Goal: Information Seeking & Learning: Learn about a topic

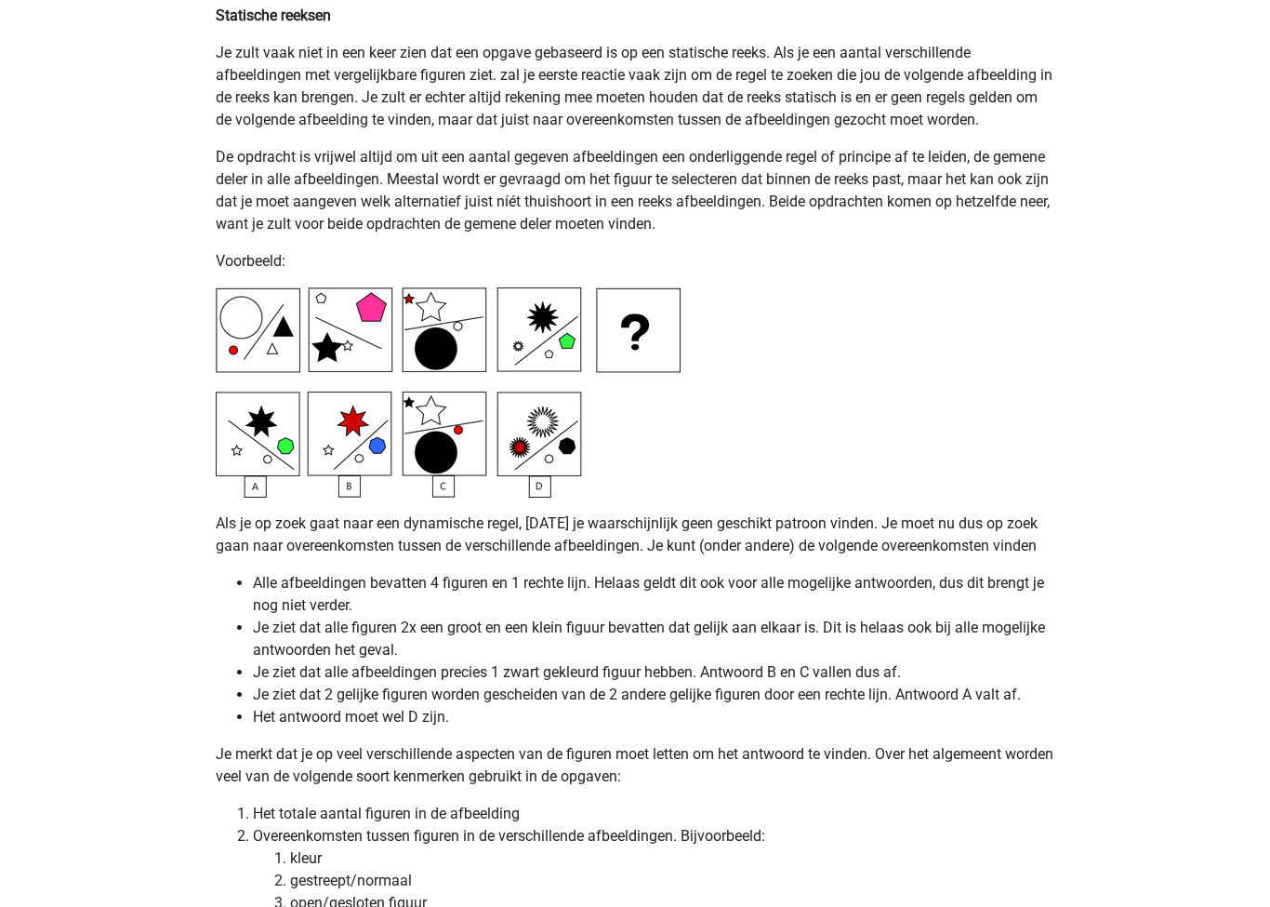
scroll to position [4413, 0]
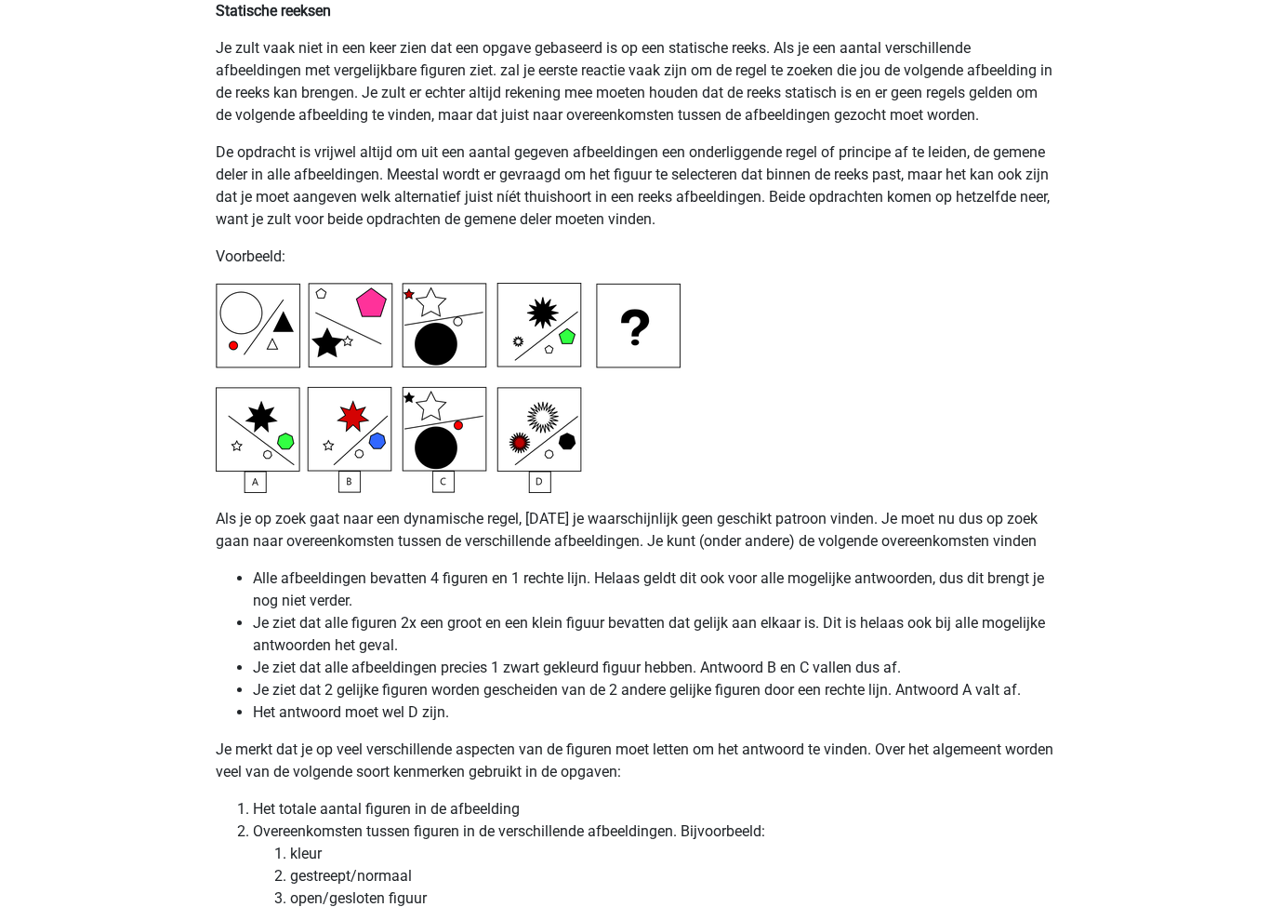
click at [1040, 762] on p "Je merkt dat je op veel verschillende aspecten van de figuren moet letten om he…" at bounding box center [635, 761] width 839 height 45
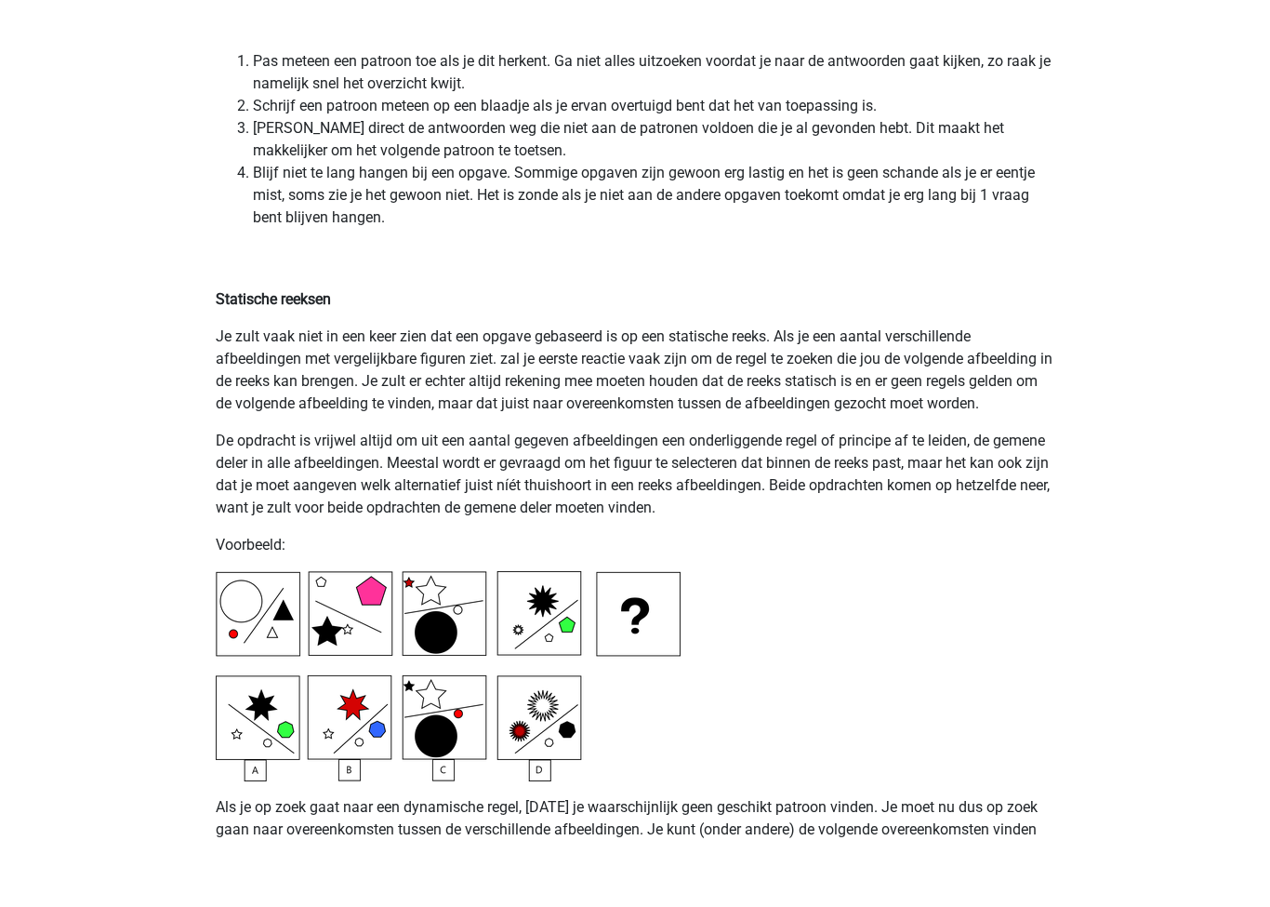
scroll to position [4175, 0]
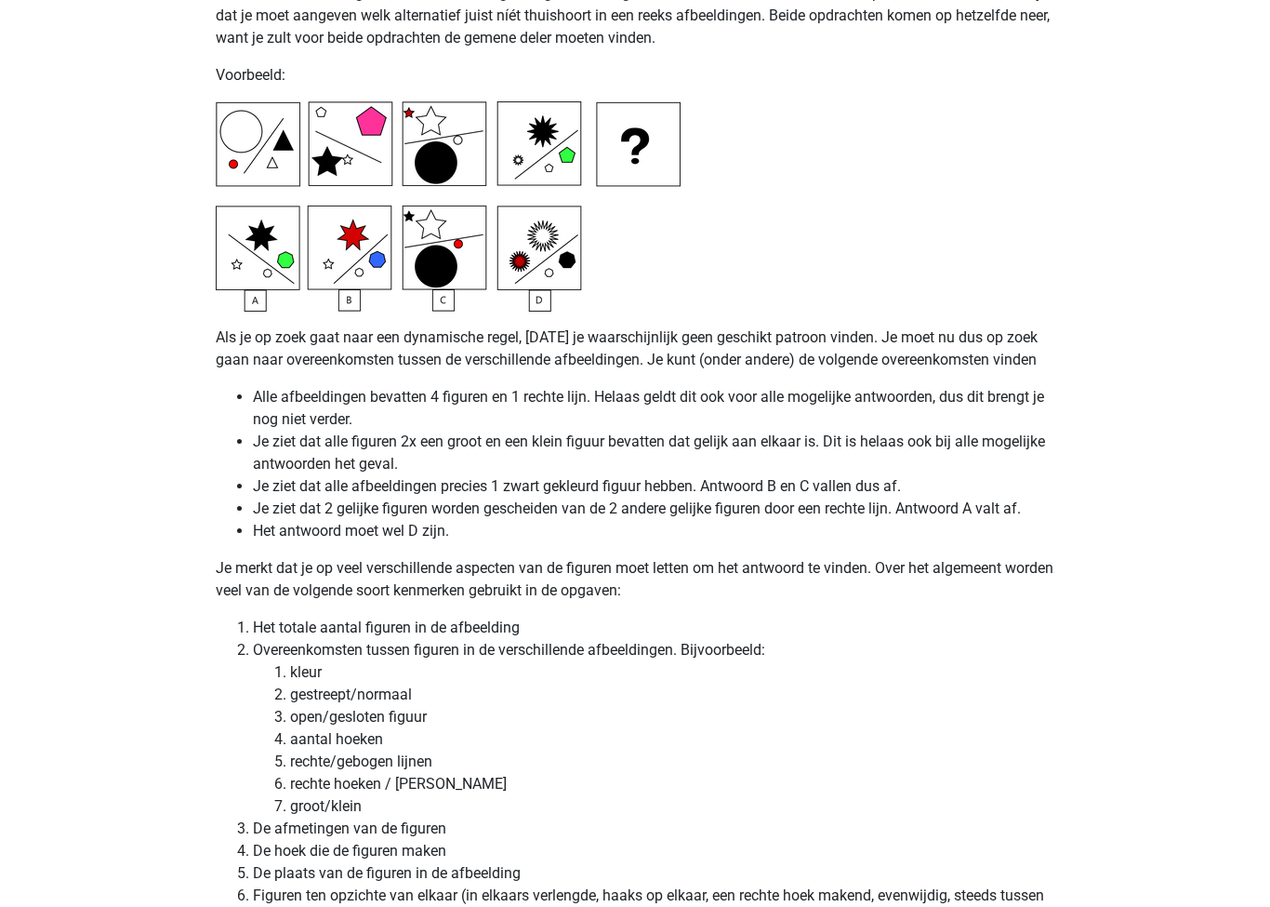
scroll to position [4705, 0]
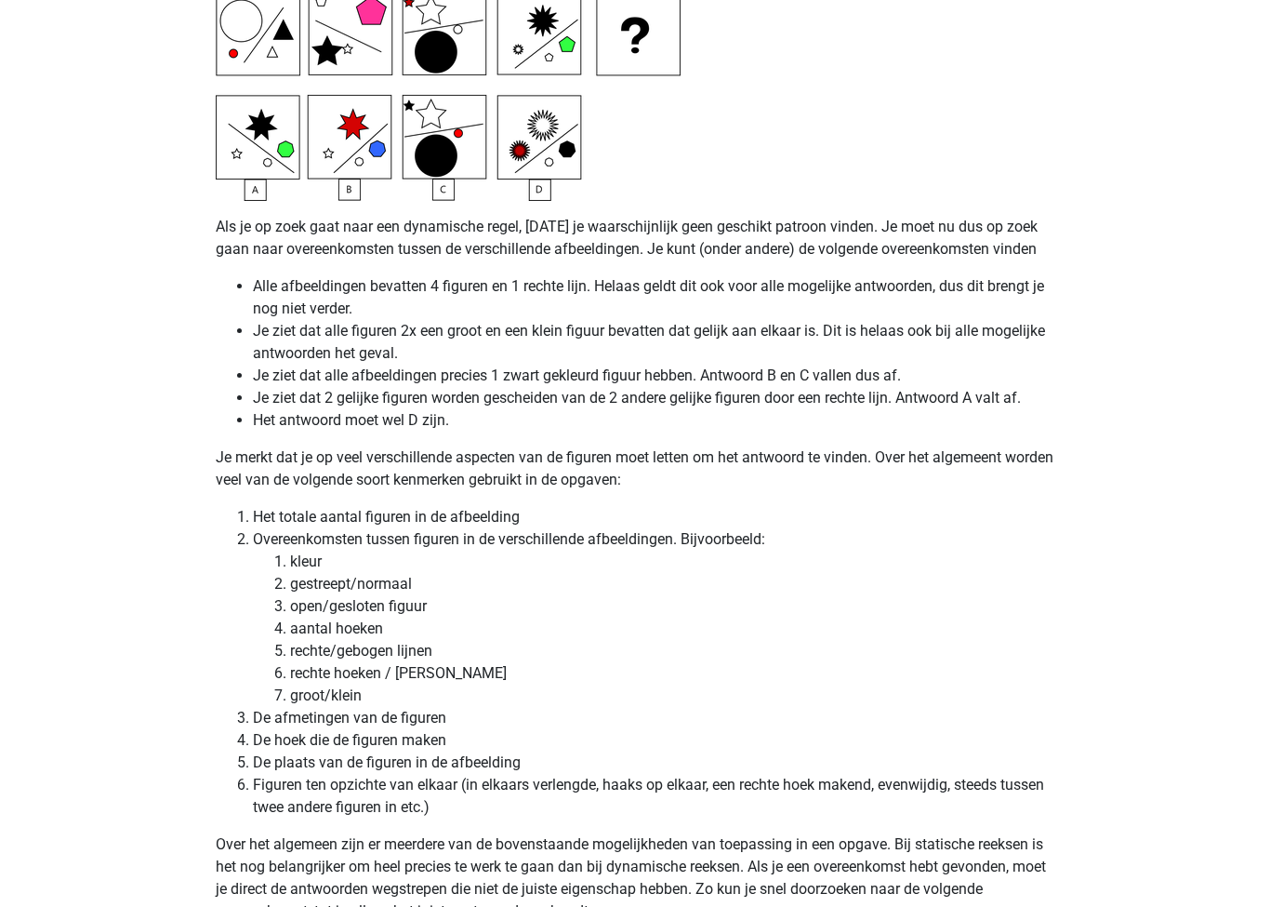
click at [679, 390] on li "Je ziet dat 2 gelijke figuren worden gescheiden van de 2 andere gelijke figuren…" at bounding box center [654, 399] width 802 height 22
click at [679, 396] on li "Je ziet dat 2 gelijke figuren worden gescheiden van de 2 andere gelijke figuren…" at bounding box center [654, 399] width 802 height 22
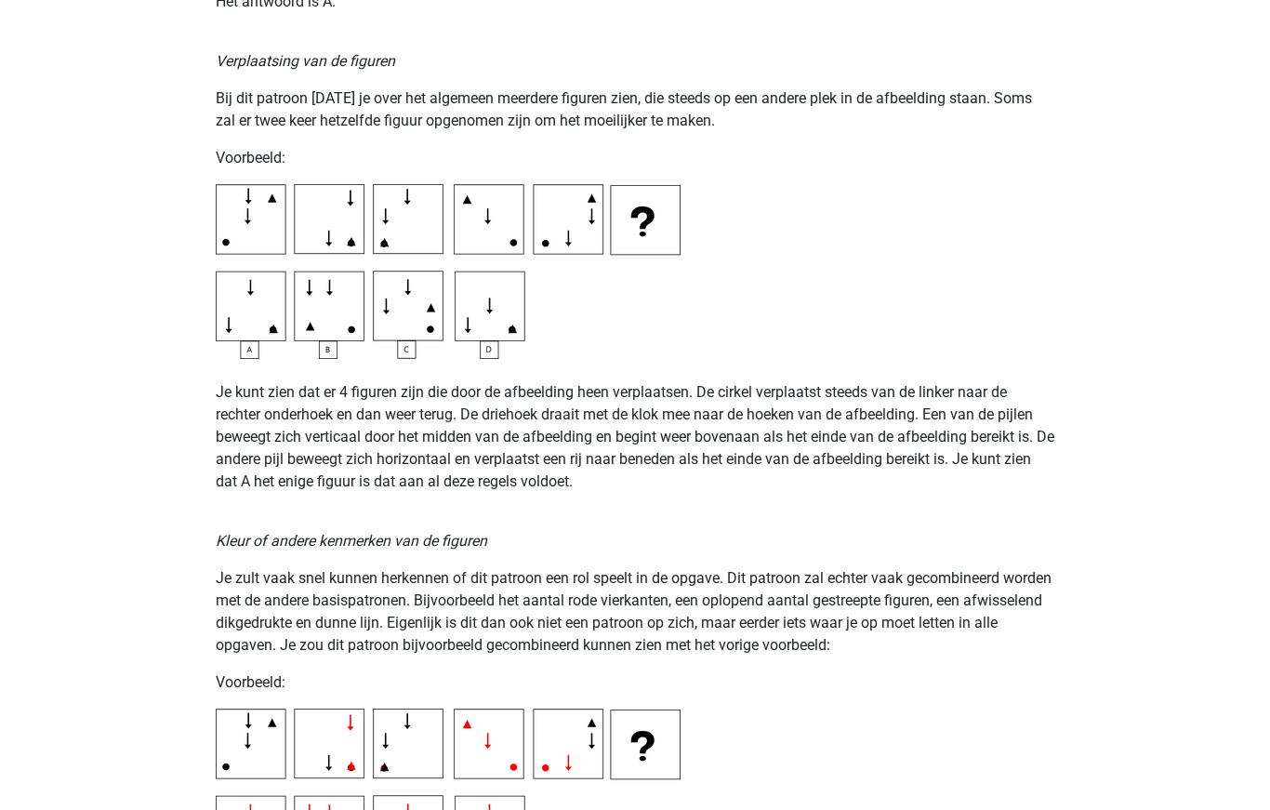
scroll to position [2806, 0]
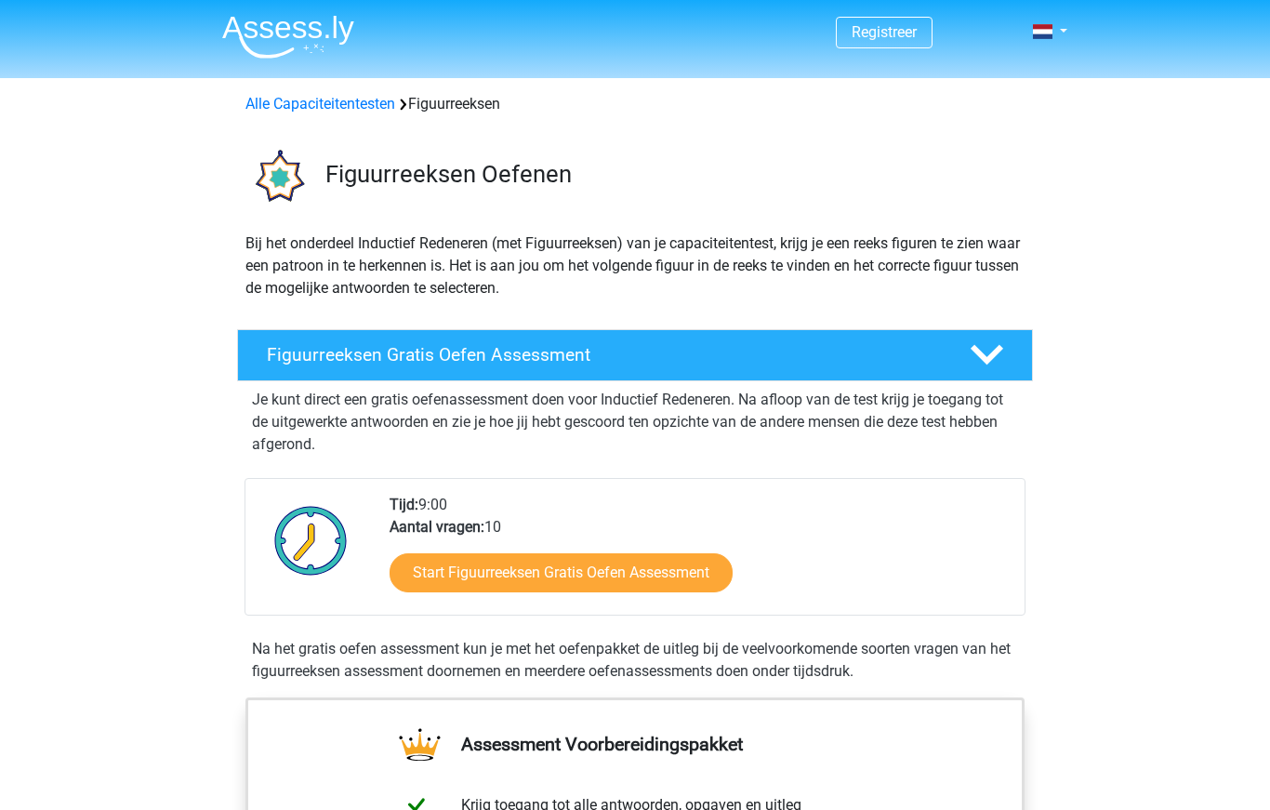
scroll to position [1053, 0]
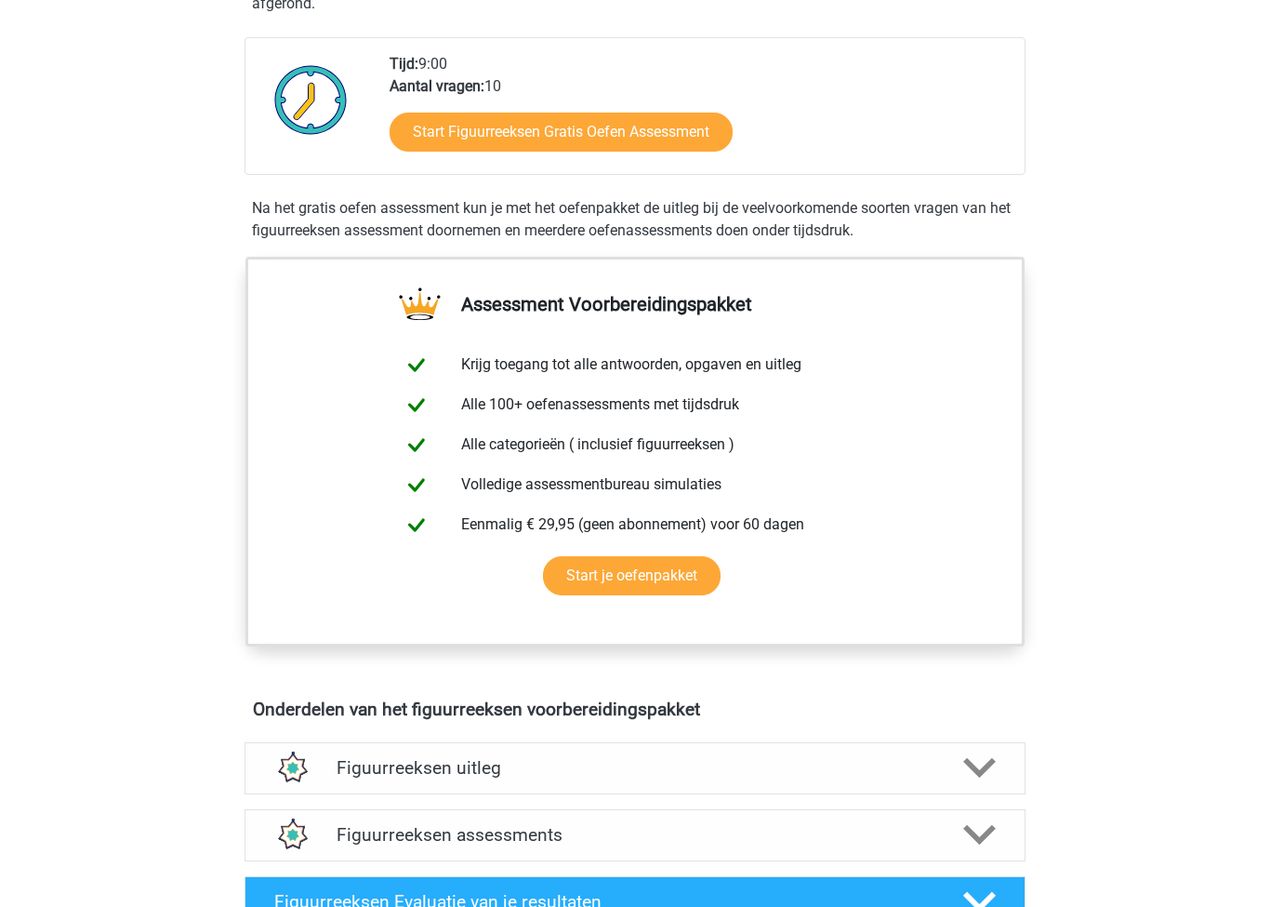
scroll to position [440, 0]
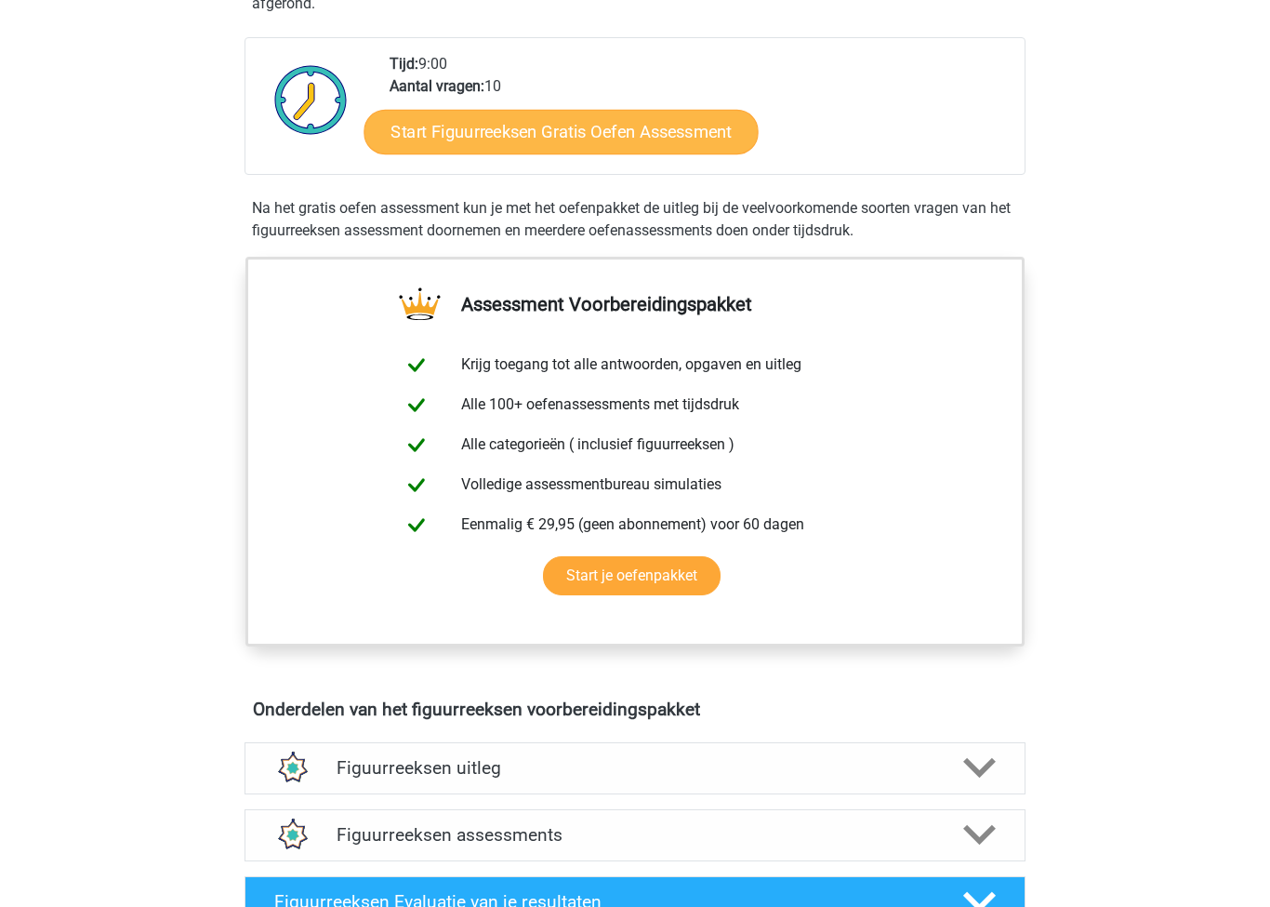
click at [617, 139] on link "Start Figuurreeksen Gratis Oefen Assessment" at bounding box center [562, 132] width 394 height 45
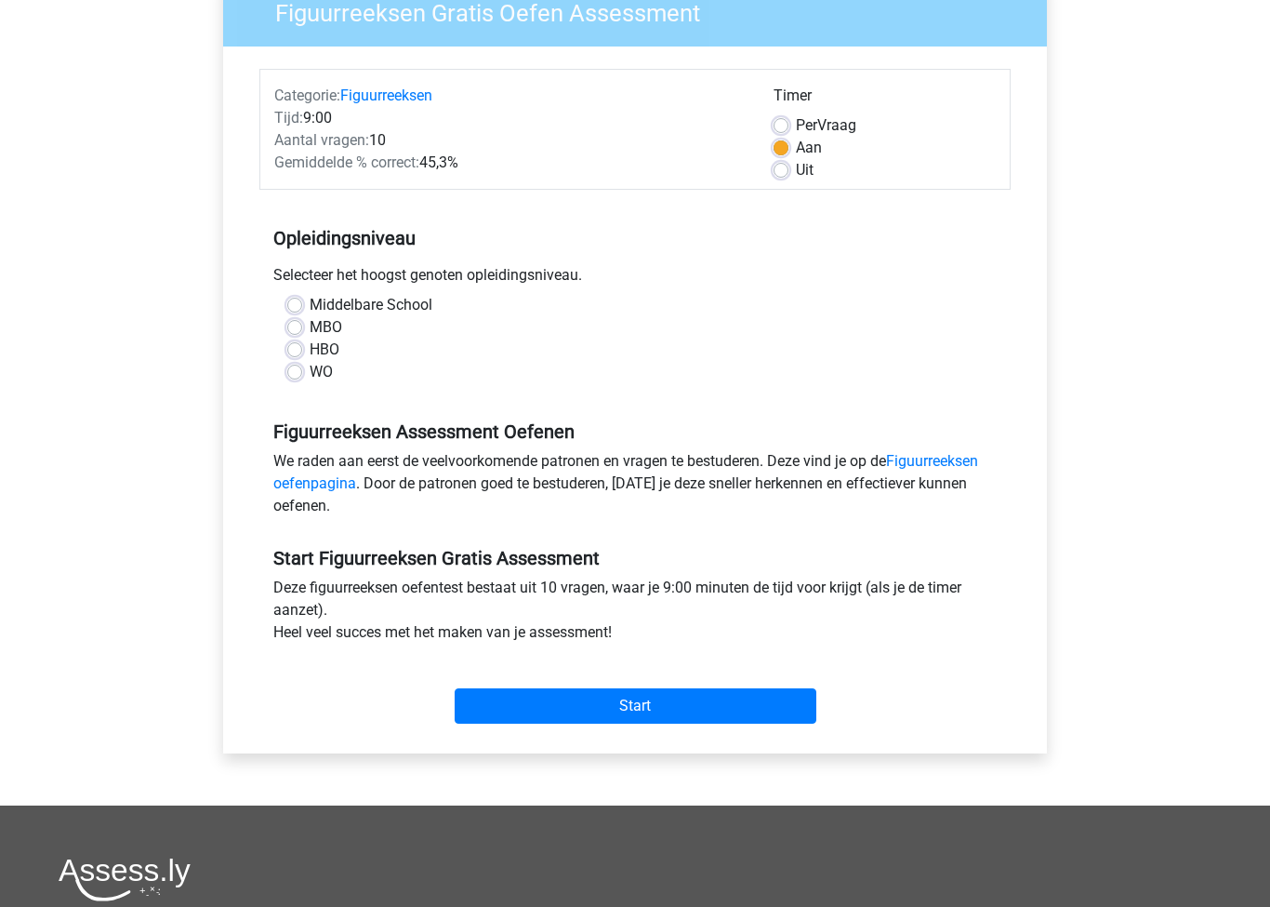
scroll to position [172, 0]
click at [310, 350] on label "HBO" at bounding box center [325, 350] width 30 height 22
click at [297, 350] on input "HBO" at bounding box center [294, 348] width 15 height 19
radio input "true"
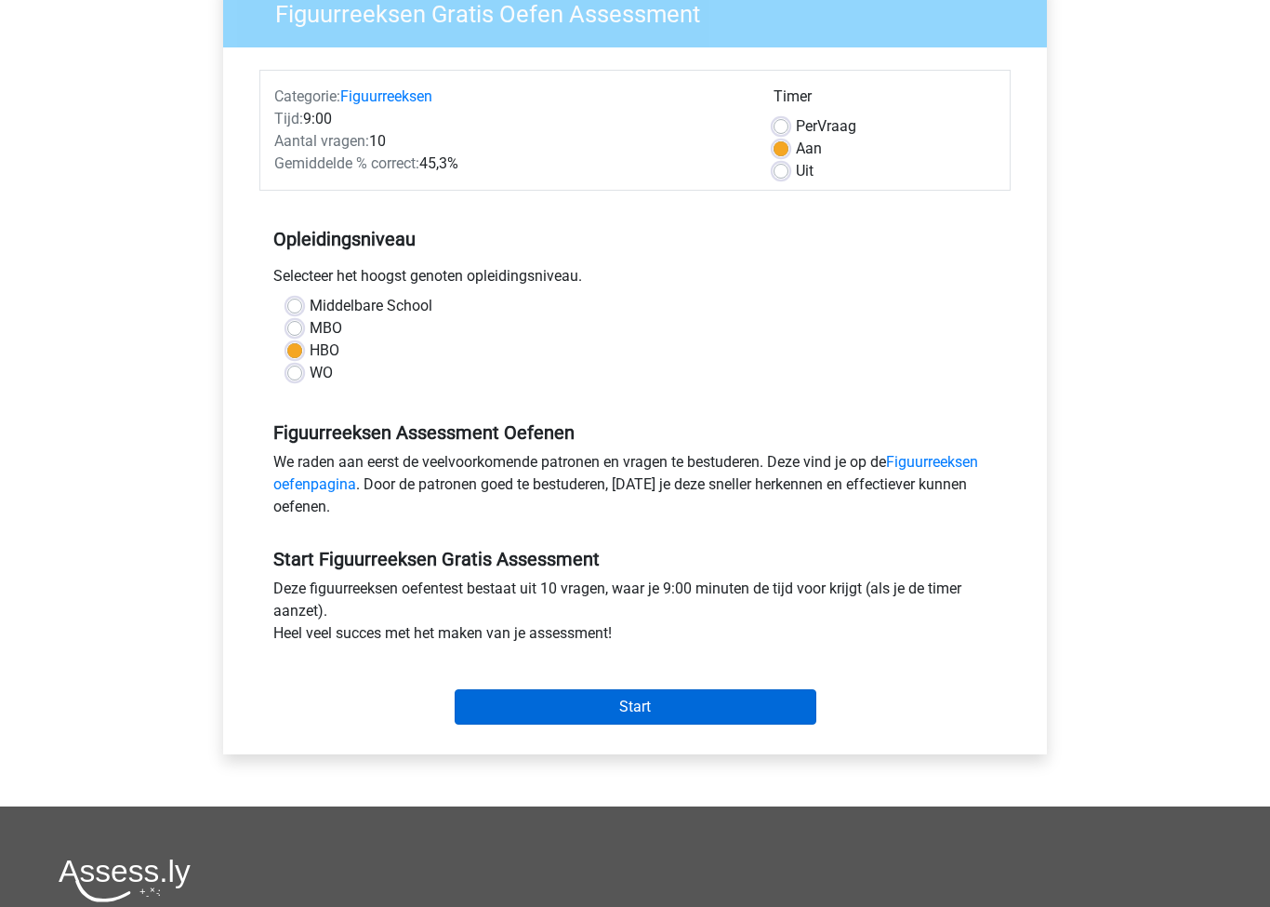
click at [737, 718] on input "Start" at bounding box center [636, 706] width 362 height 35
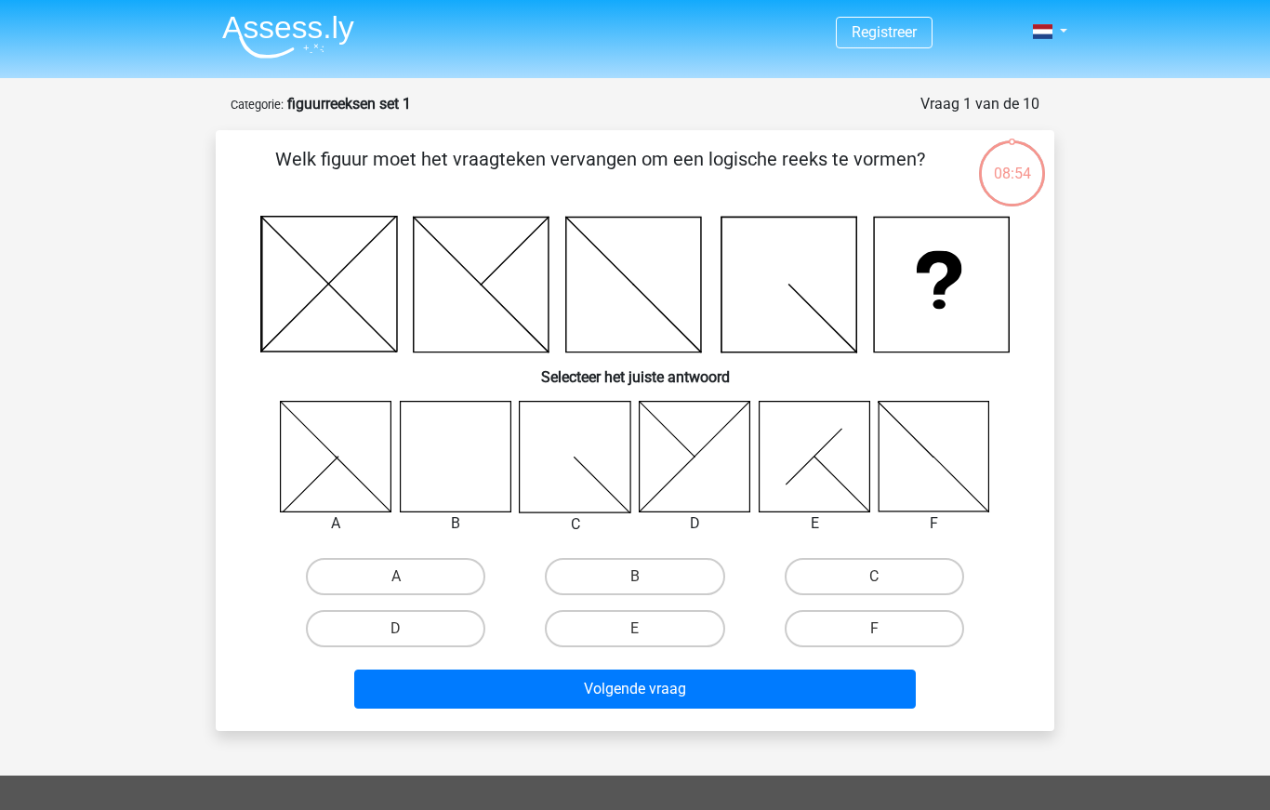
click at [470, 464] on icon at bounding box center [455, 456] width 111 height 111
click at [604, 572] on label "B" at bounding box center [634, 576] width 179 height 37
click at [635, 577] on input "B" at bounding box center [641, 583] width 12 height 12
radio input "true"
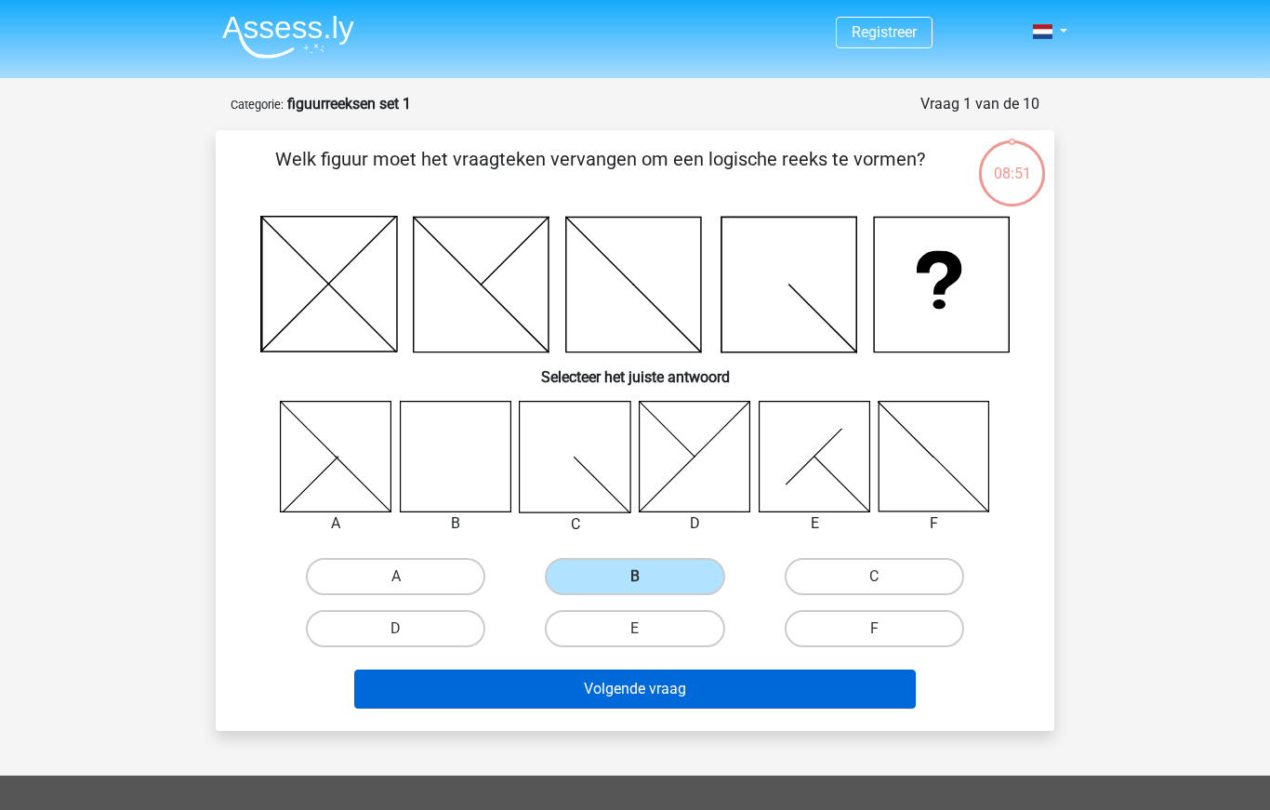
click at [741, 681] on button "Volgende vraag" at bounding box center [635, 689] width 563 height 39
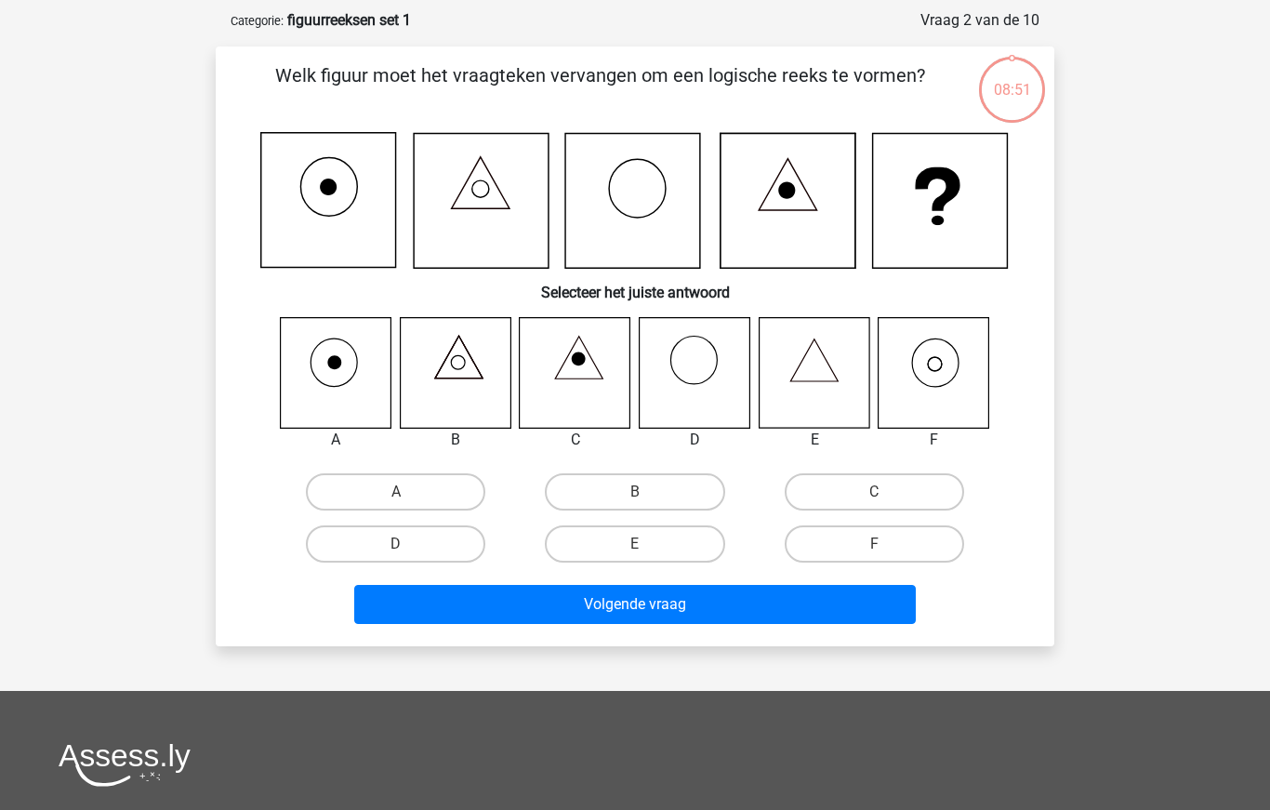
scroll to position [93, 0]
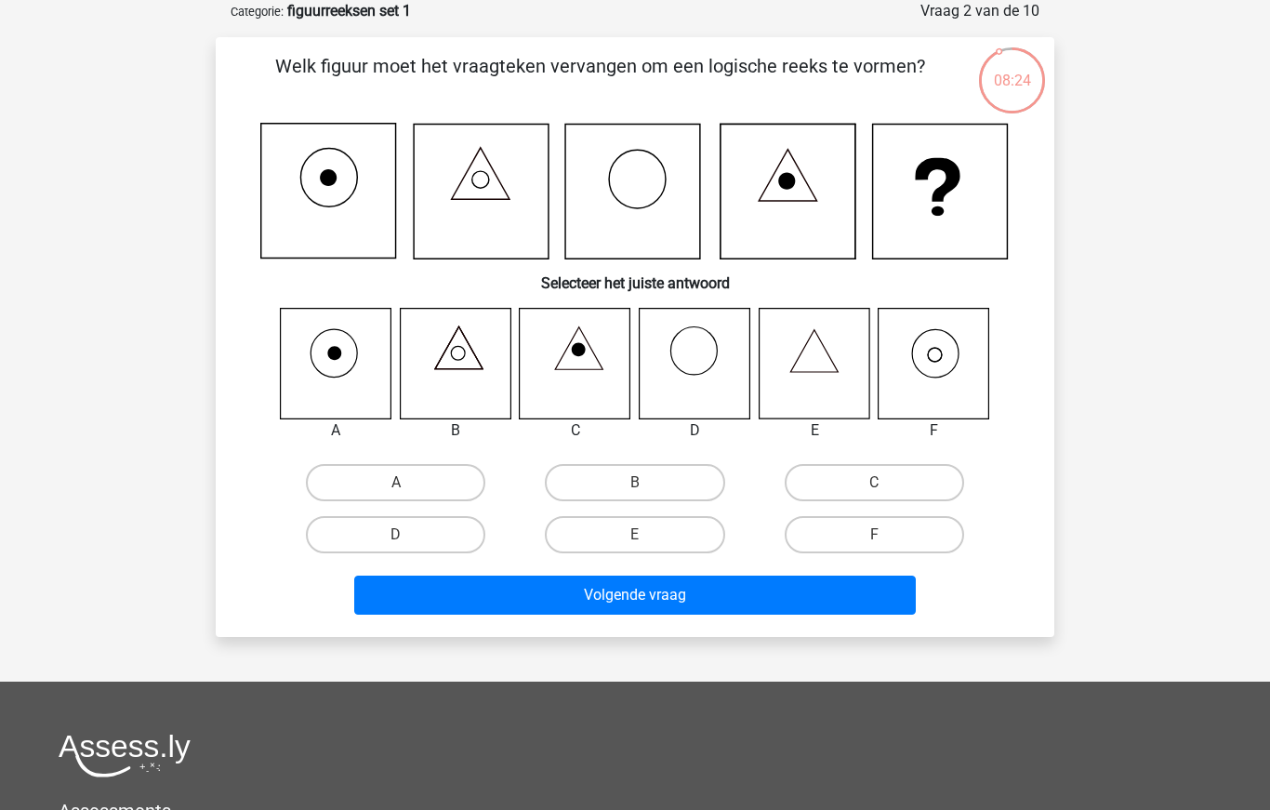
click at [935, 366] on icon at bounding box center [934, 363] width 111 height 111
click at [924, 370] on icon at bounding box center [934, 363] width 111 height 111
click at [815, 533] on label "F" at bounding box center [874, 534] width 179 height 37
click at [874, 535] on input "F" at bounding box center [880, 541] width 12 height 12
radio input "true"
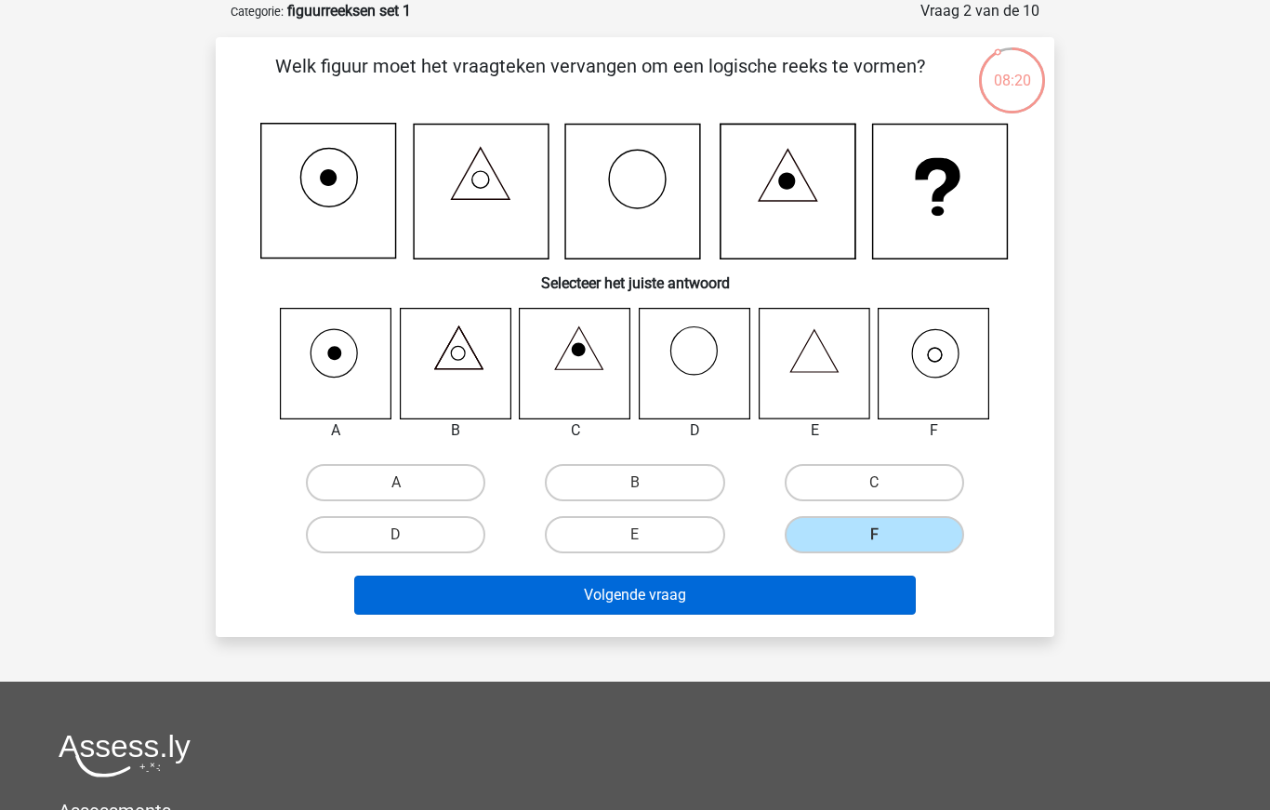
click at [788, 603] on button "Volgende vraag" at bounding box center [635, 595] width 563 height 39
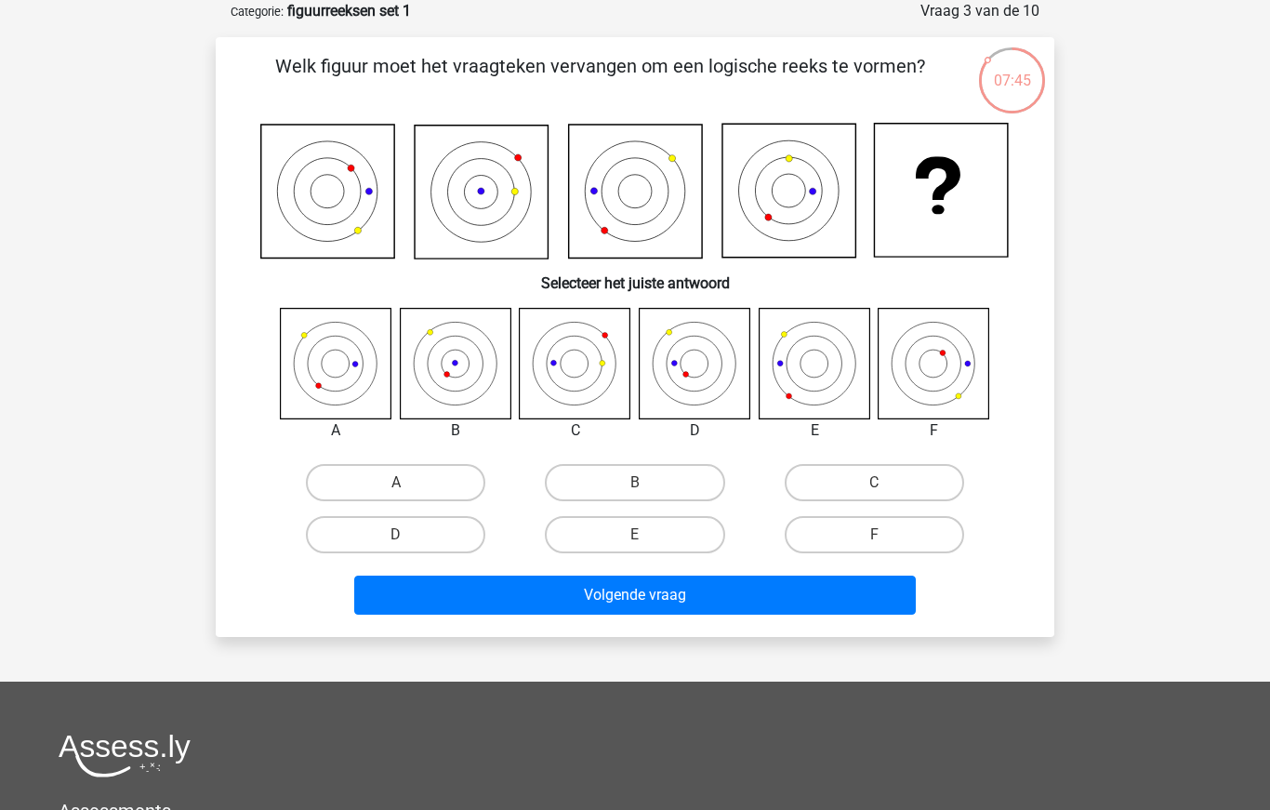
click at [813, 386] on icon at bounding box center [814, 363] width 111 height 111
click at [681, 522] on label "E" at bounding box center [634, 534] width 179 height 37
click at [647, 535] on input "E" at bounding box center [641, 541] width 12 height 12
radio input "true"
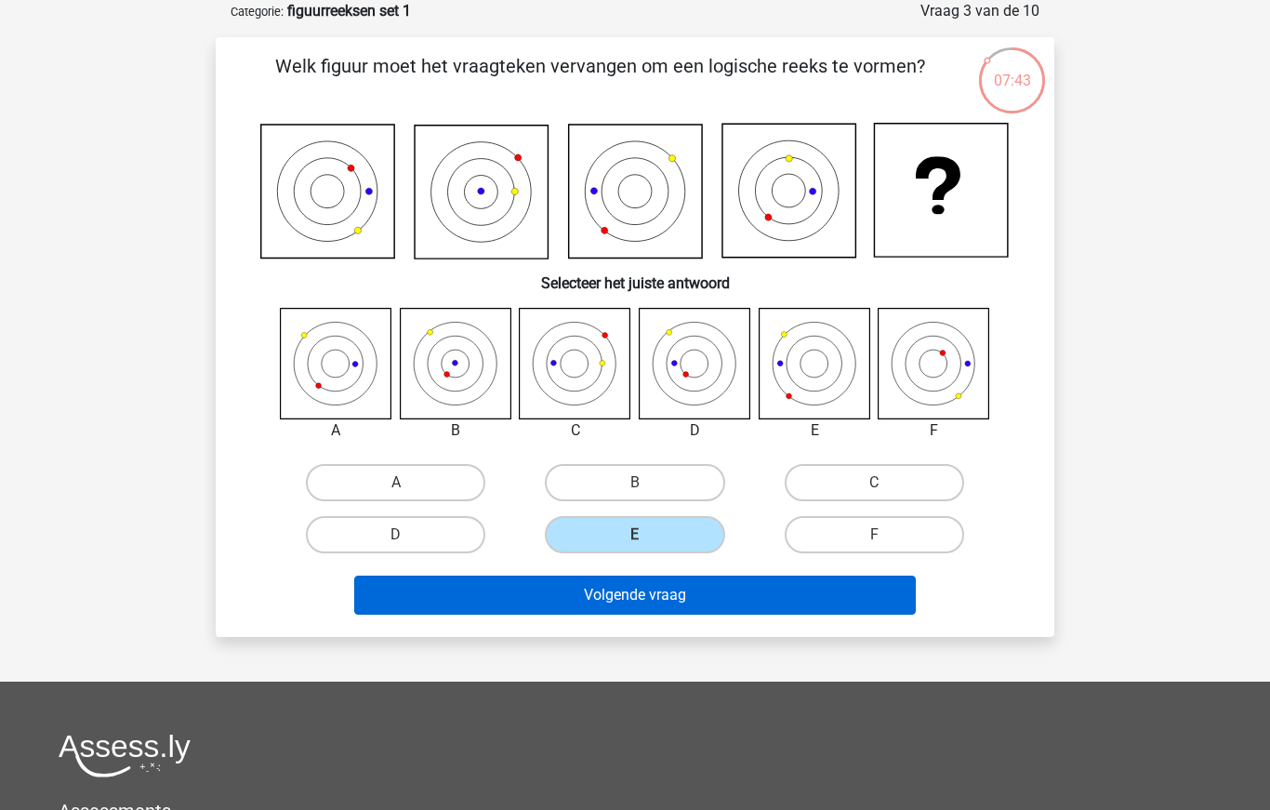
click at [680, 590] on button "Volgende vraag" at bounding box center [635, 595] width 563 height 39
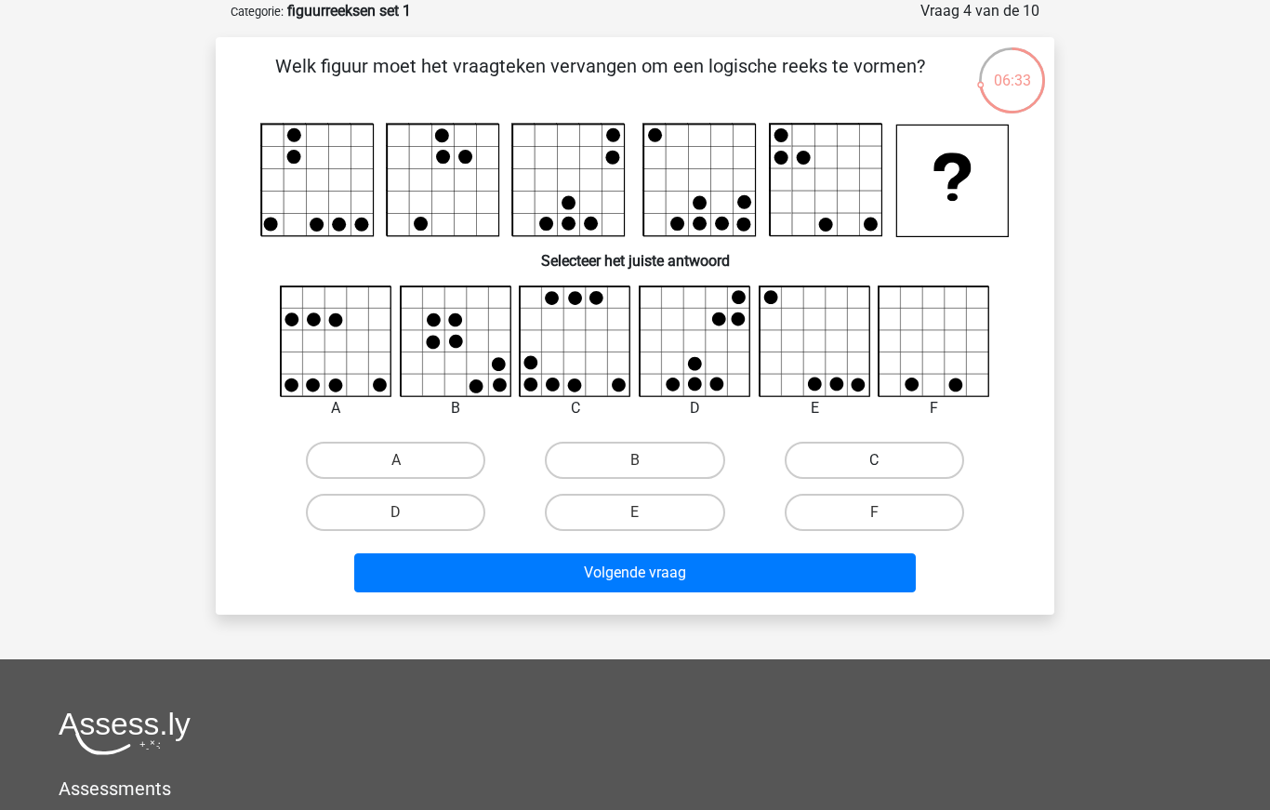
click at [855, 461] on label "C" at bounding box center [874, 460] width 179 height 37
click at [874, 461] on input "C" at bounding box center [880, 466] width 12 height 12
radio input "true"
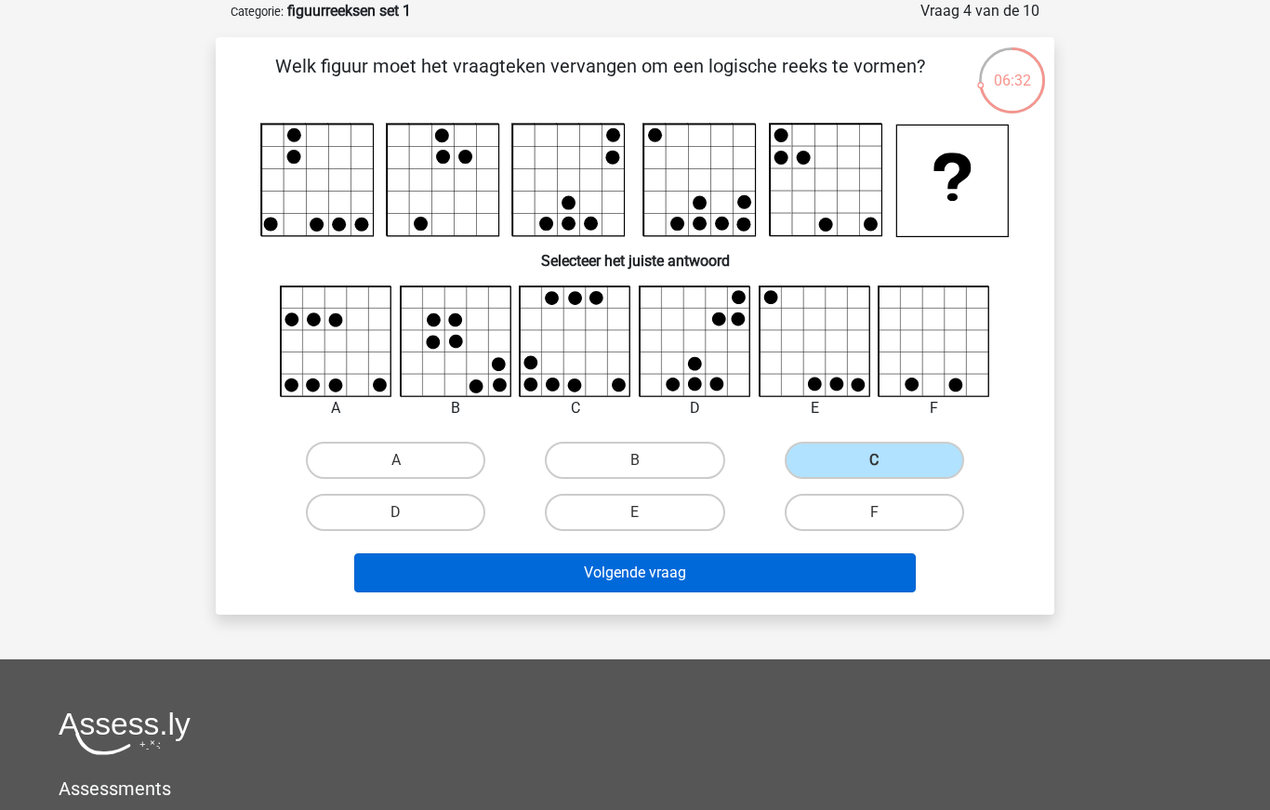
click at [708, 574] on button "Volgende vraag" at bounding box center [635, 572] width 563 height 39
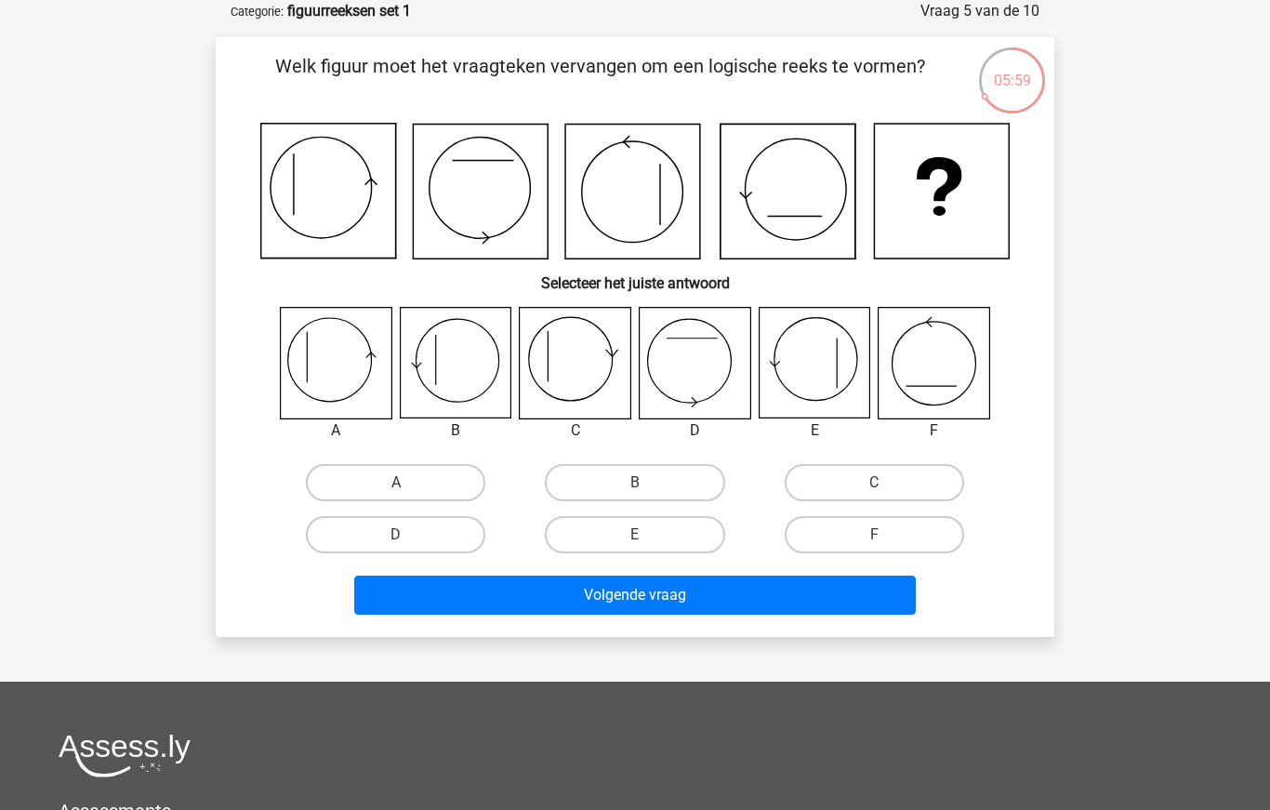
click at [336, 370] on icon at bounding box center [336, 363] width 111 height 111
click at [412, 475] on label "A" at bounding box center [395, 482] width 179 height 37
click at [408, 483] on input "A" at bounding box center [402, 489] width 12 height 12
radio input "true"
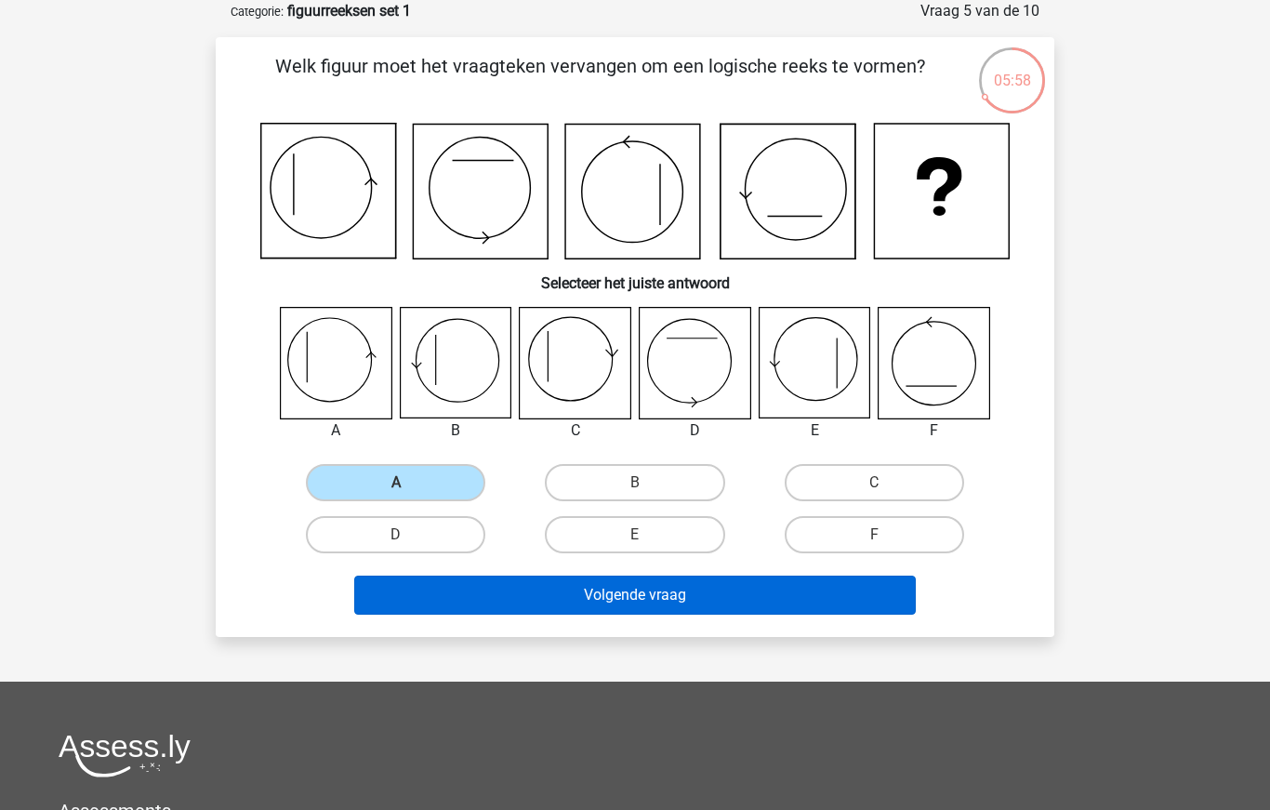
click at [516, 607] on button "Volgende vraag" at bounding box center [635, 595] width 563 height 39
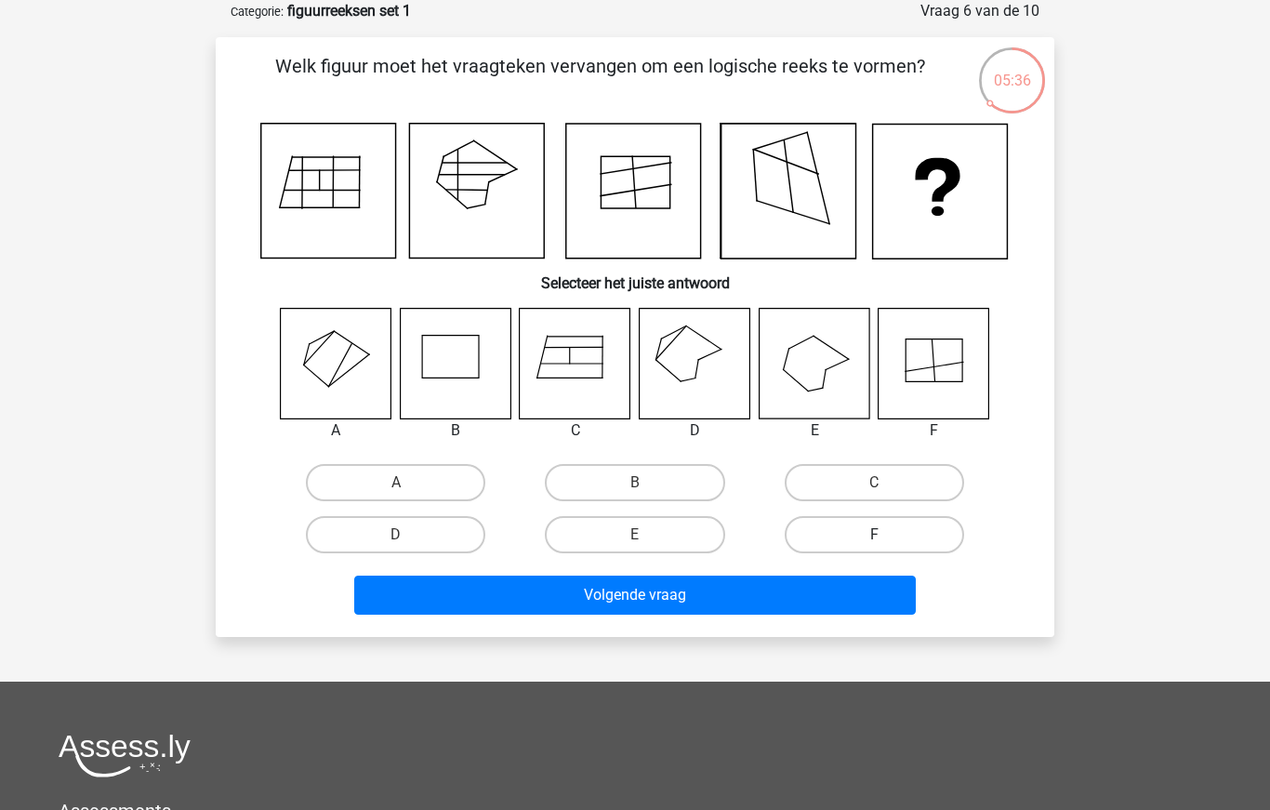
click at [857, 518] on label "F" at bounding box center [874, 534] width 179 height 37
click at [874, 535] on input "F" at bounding box center [880, 541] width 12 height 12
radio input "true"
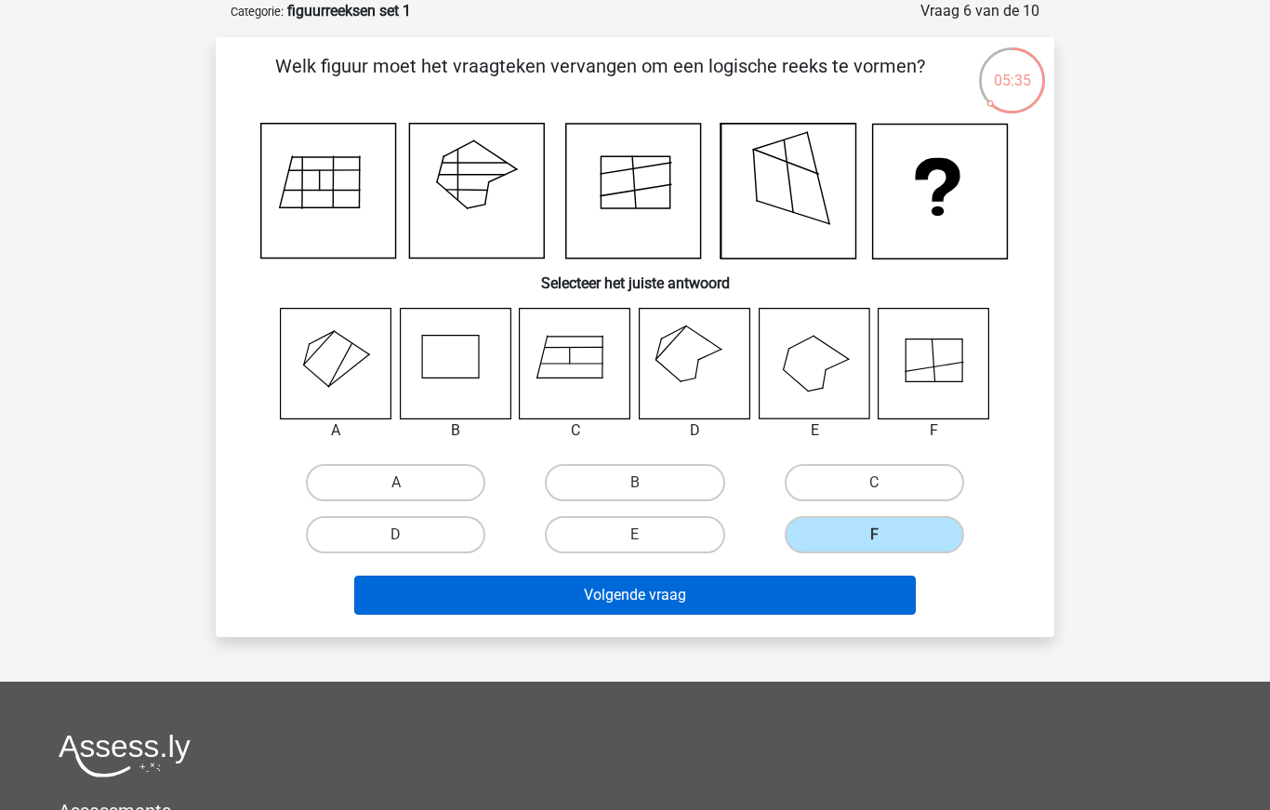
click at [803, 586] on button "Volgende vraag" at bounding box center [635, 595] width 563 height 39
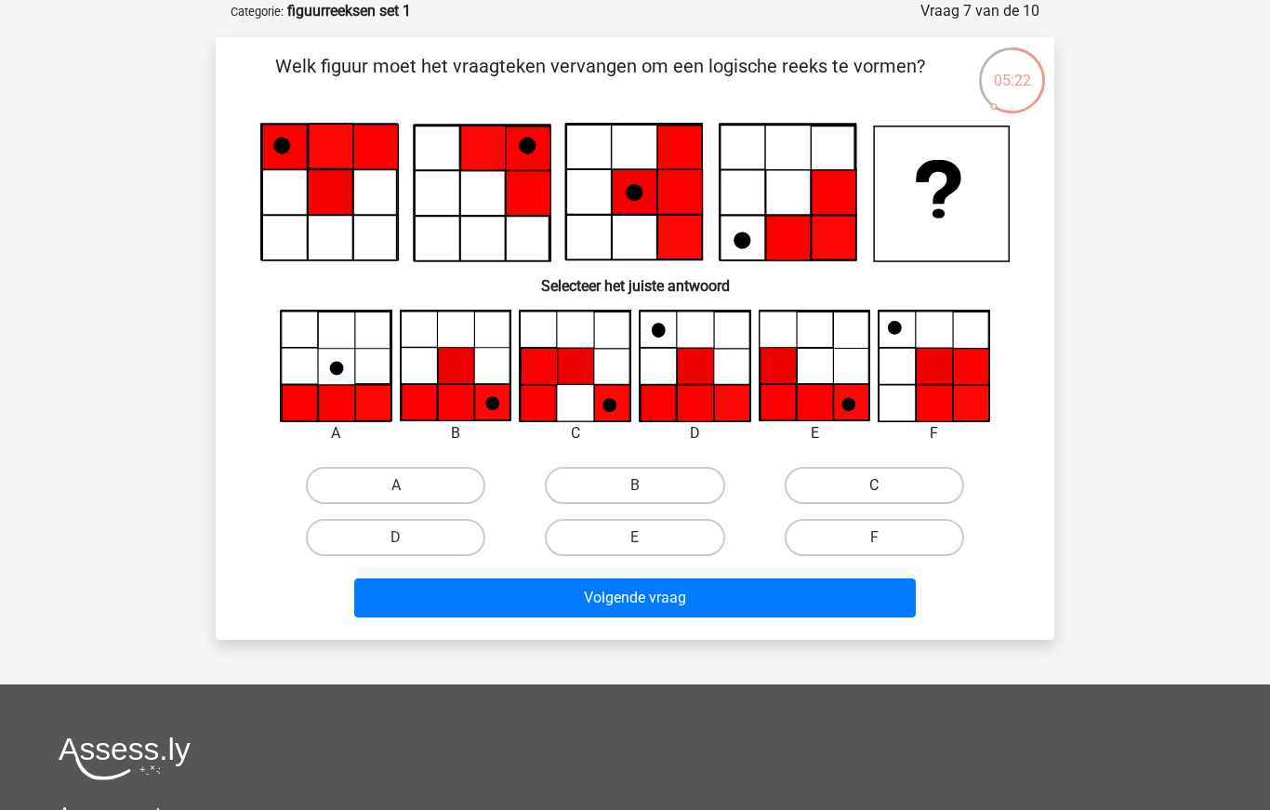
click at [813, 492] on label "C" at bounding box center [874, 485] width 179 height 37
click at [874, 492] on input "C" at bounding box center [880, 491] width 12 height 12
radio input "true"
click at [431, 546] on label "D" at bounding box center [395, 537] width 179 height 37
click at [408, 546] on input "D" at bounding box center [402, 543] width 12 height 12
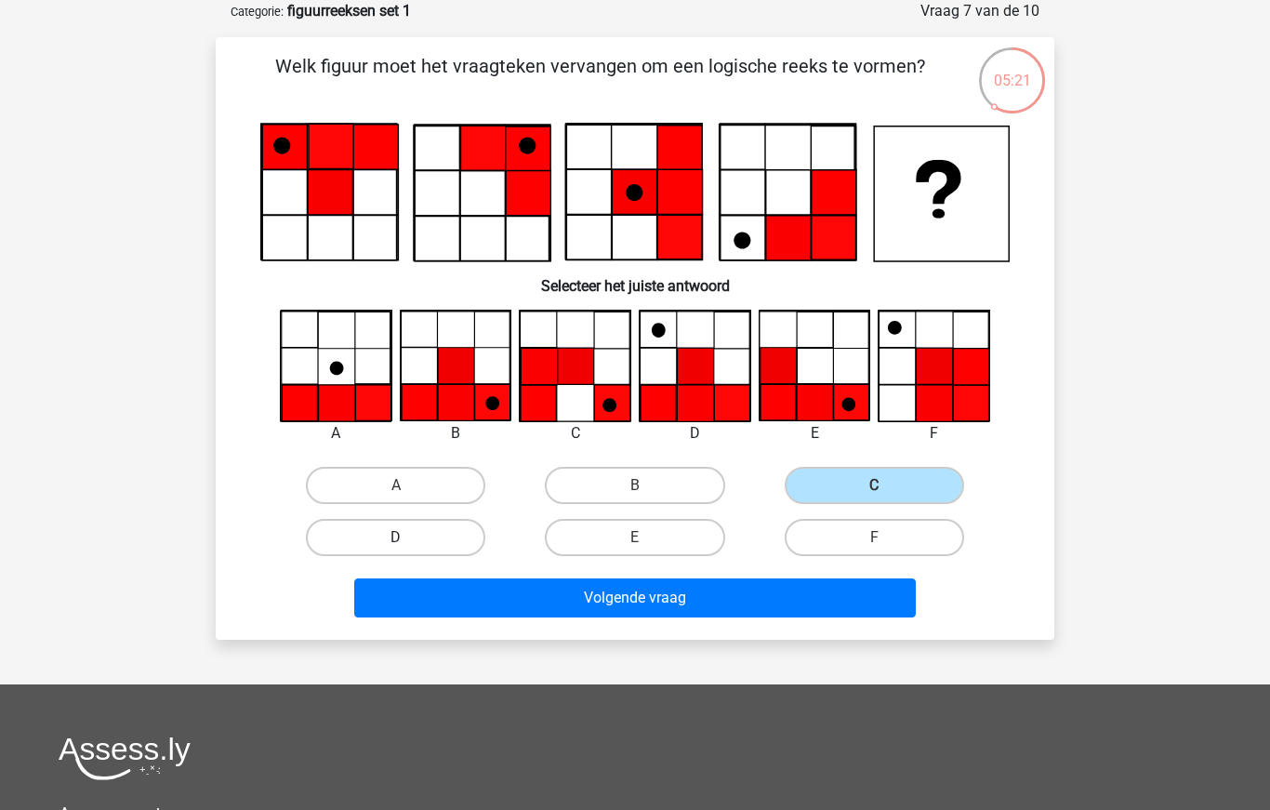
radio input "true"
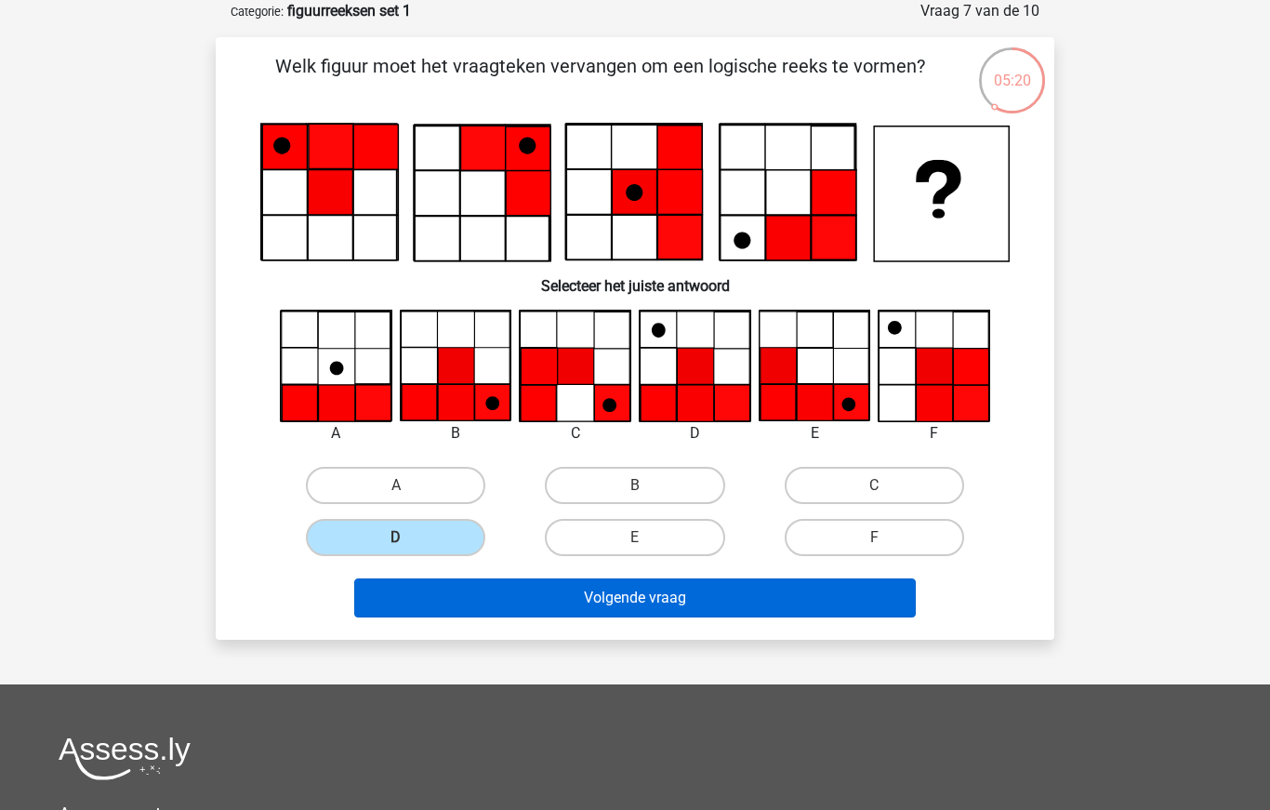
click at [580, 596] on button "Volgende vraag" at bounding box center [635, 597] width 563 height 39
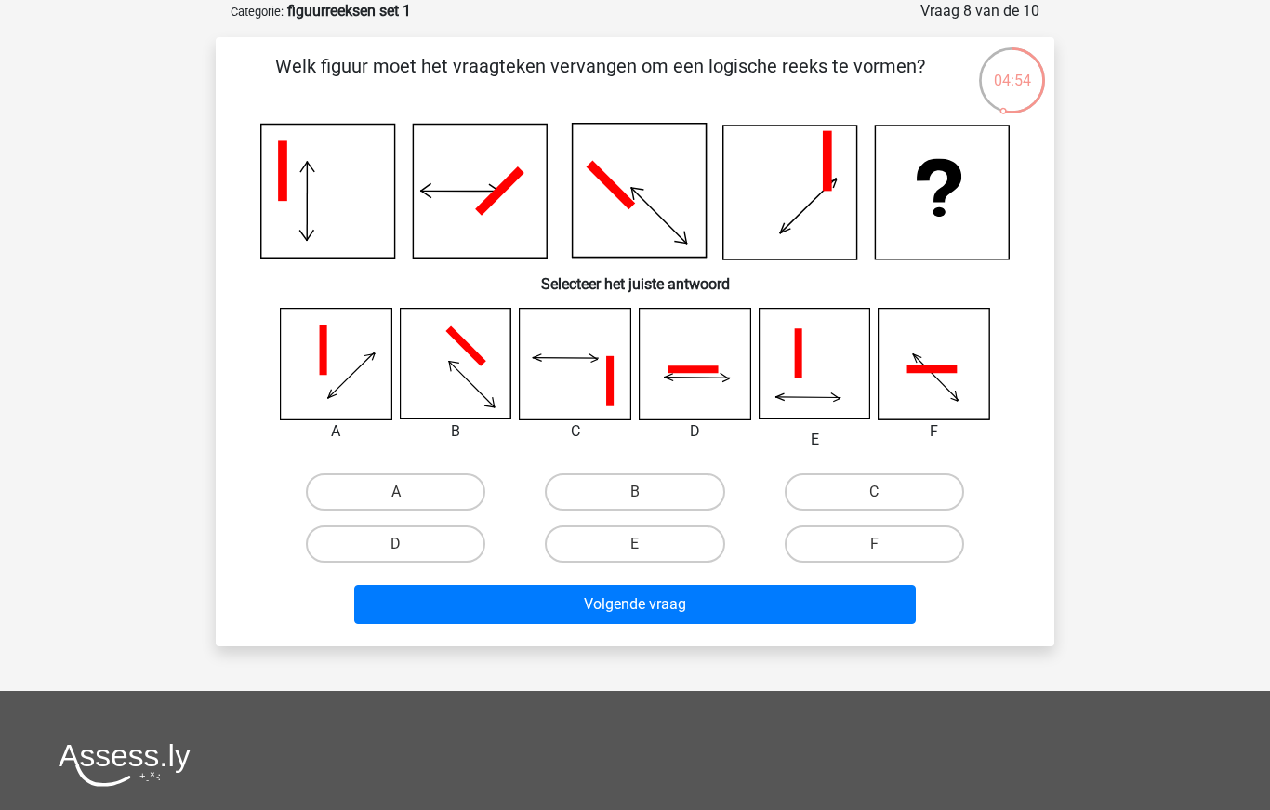
click at [896, 383] on icon at bounding box center [934, 364] width 111 height 111
click at [849, 473] on label "C" at bounding box center [874, 491] width 179 height 37
click at [874, 492] on input "C" at bounding box center [880, 498] width 12 height 12
radio input "true"
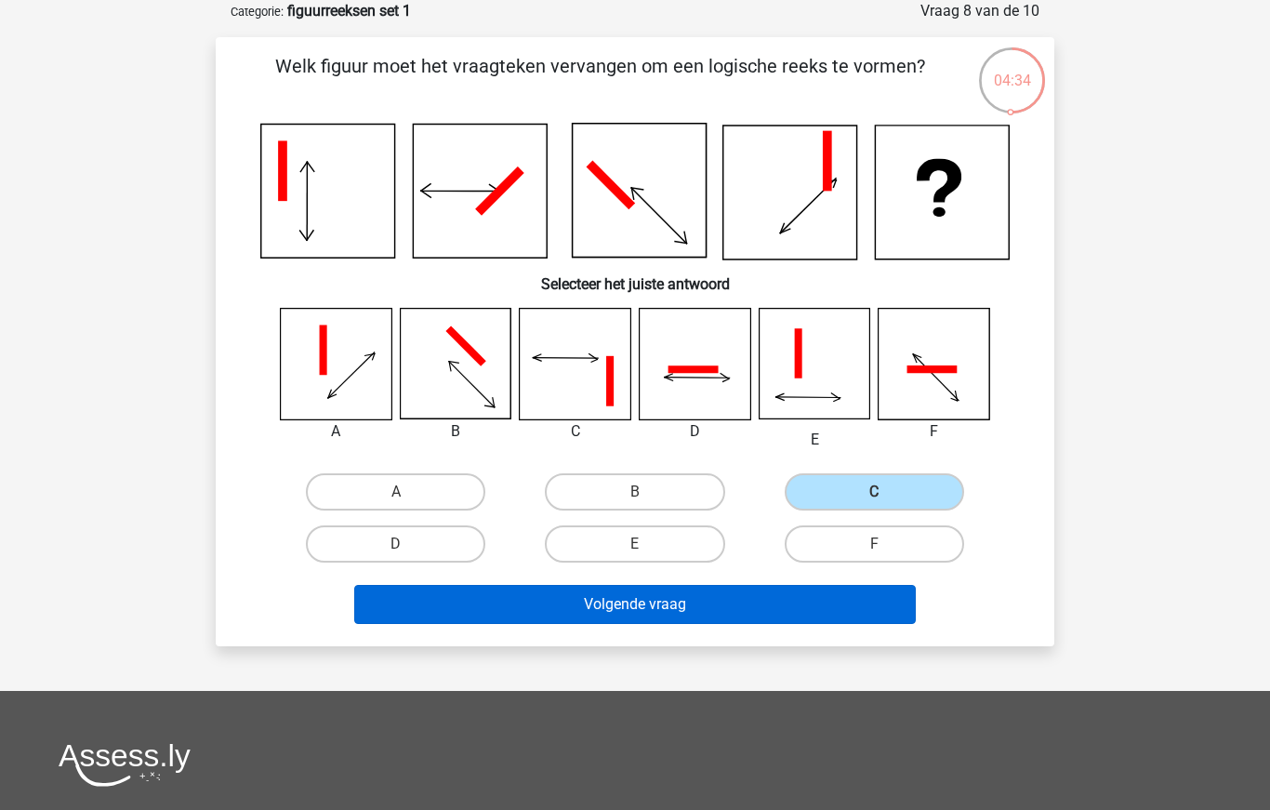
click at [706, 604] on button "Volgende vraag" at bounding box center [635, 604] width 563 height 39
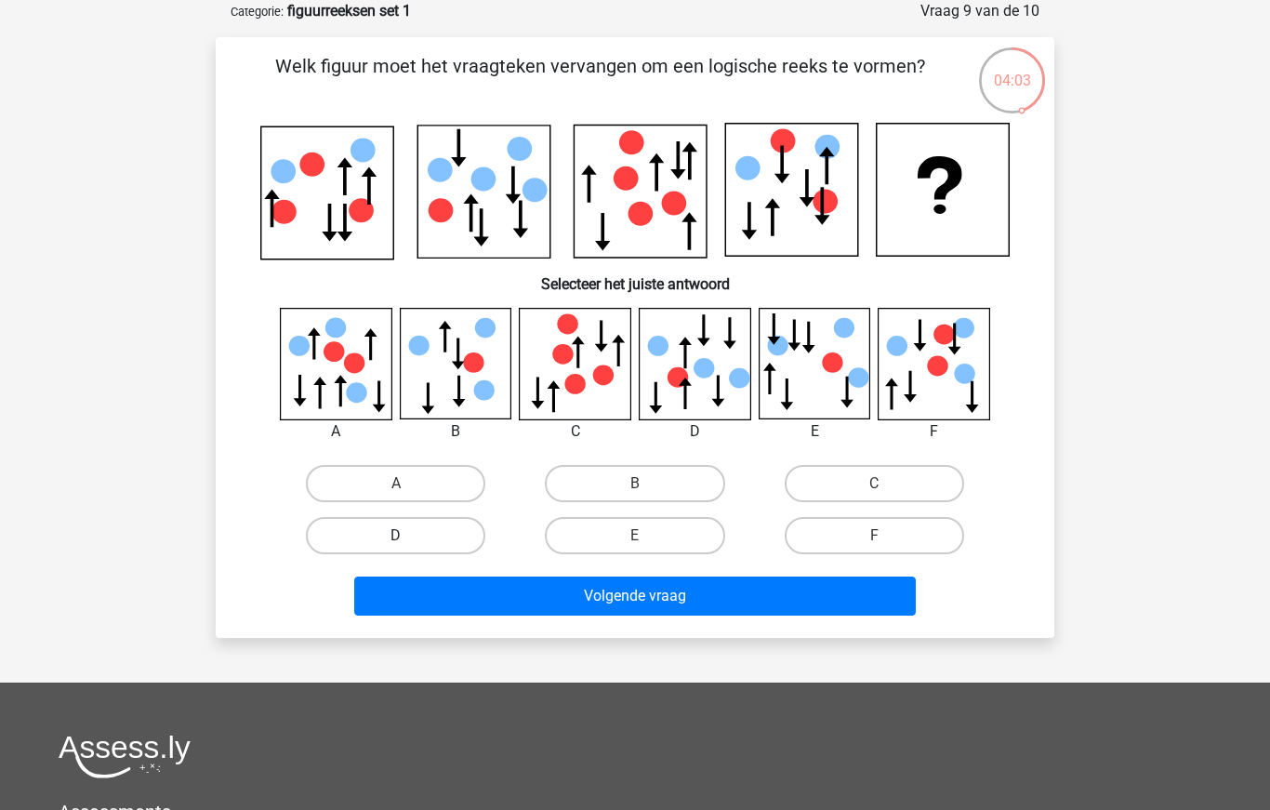
click at [458, 536] on label "D" at bounding box center [395, 535] width 179 height 37
click at [408, 536] on input "D" at bounding box center [402, 542] width 12 height 12
radio input "true"
click at [636, 553] on label "E" at bounding box center [634, 535] width 179 height 37
click at [636, 548] on input "E" at bounding box center [641, 542] width 12 height 12
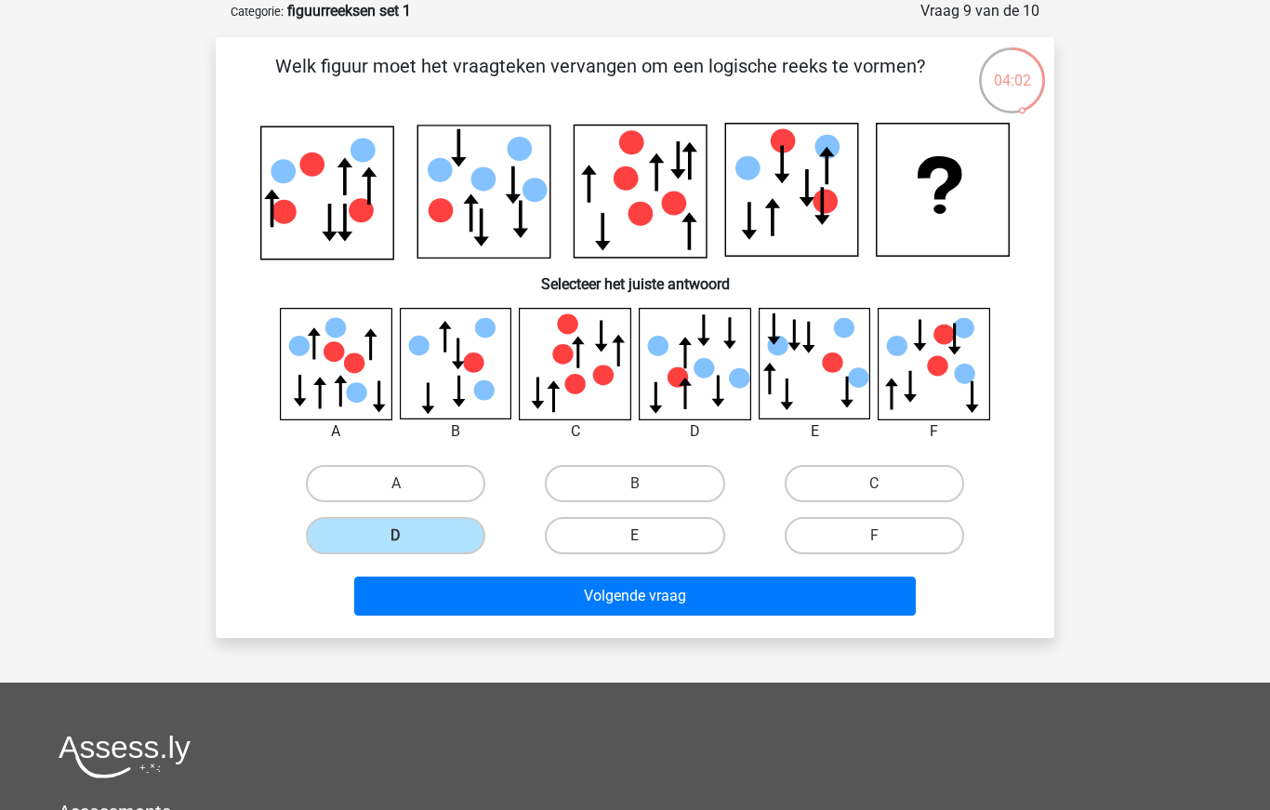
radio input "true"
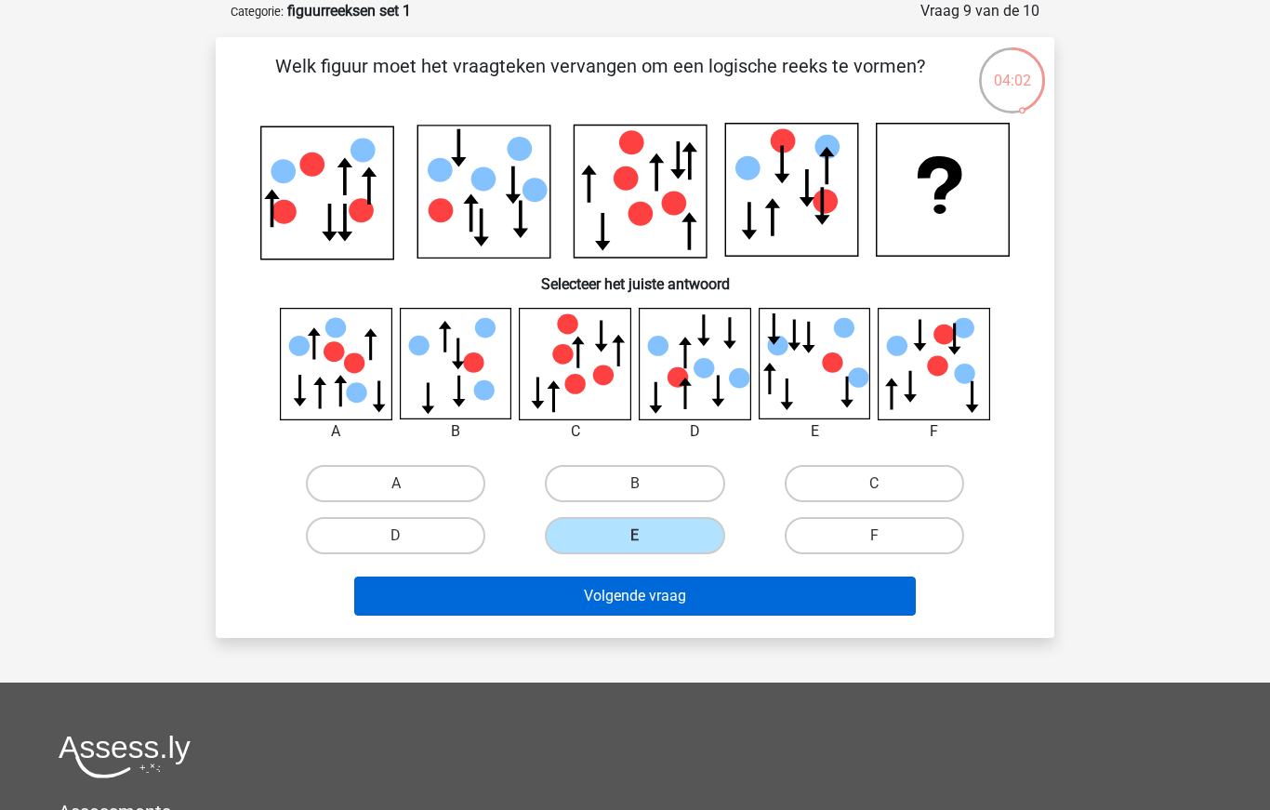
click at [665, 594] on button "Volgende vraag" at bounding box center [635, 596] width 563 height 39
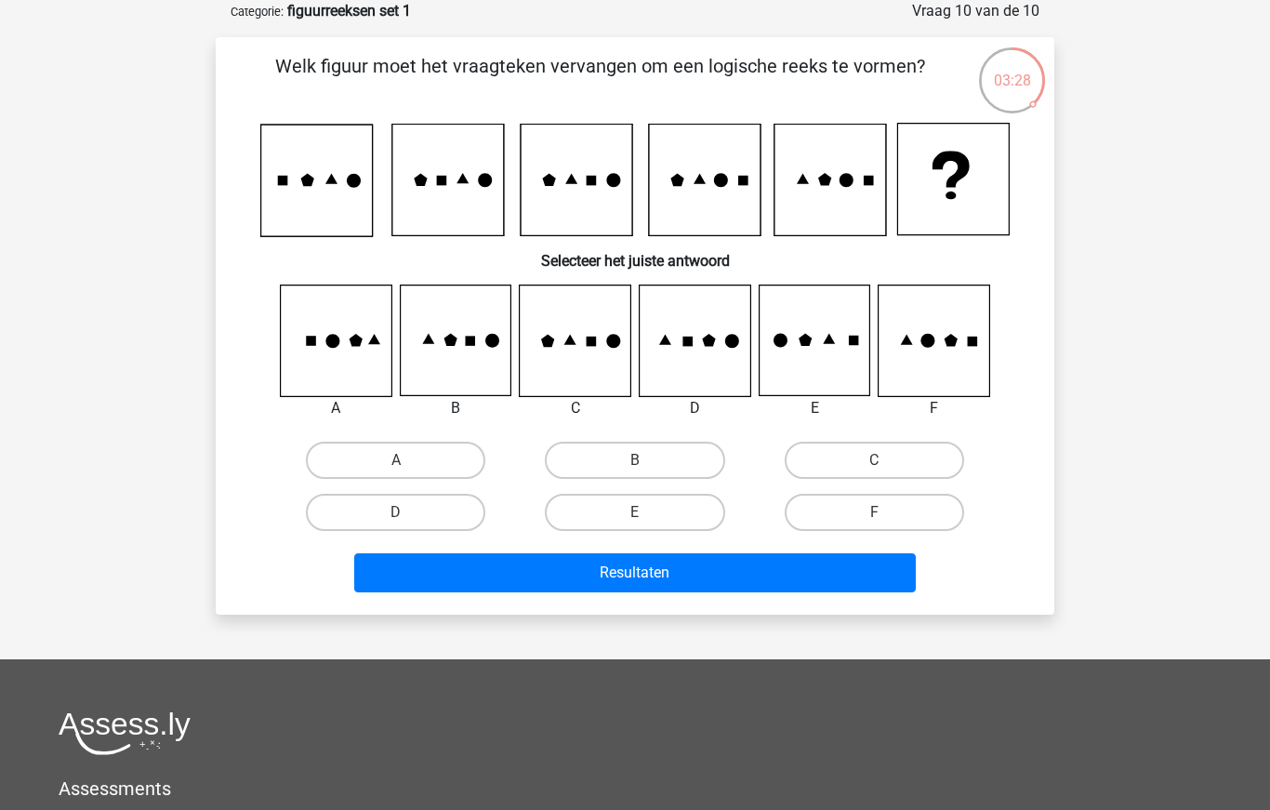
click at [484, 377] on icon at bounding box center [455, 340] width 111 height 111
click at [931, 375] on icon at bounding box center [934, 340] width 111 height 111
click at [882, 514] on input "F" at bounding box center [880, 518] width 12 height 12
radio input "true"
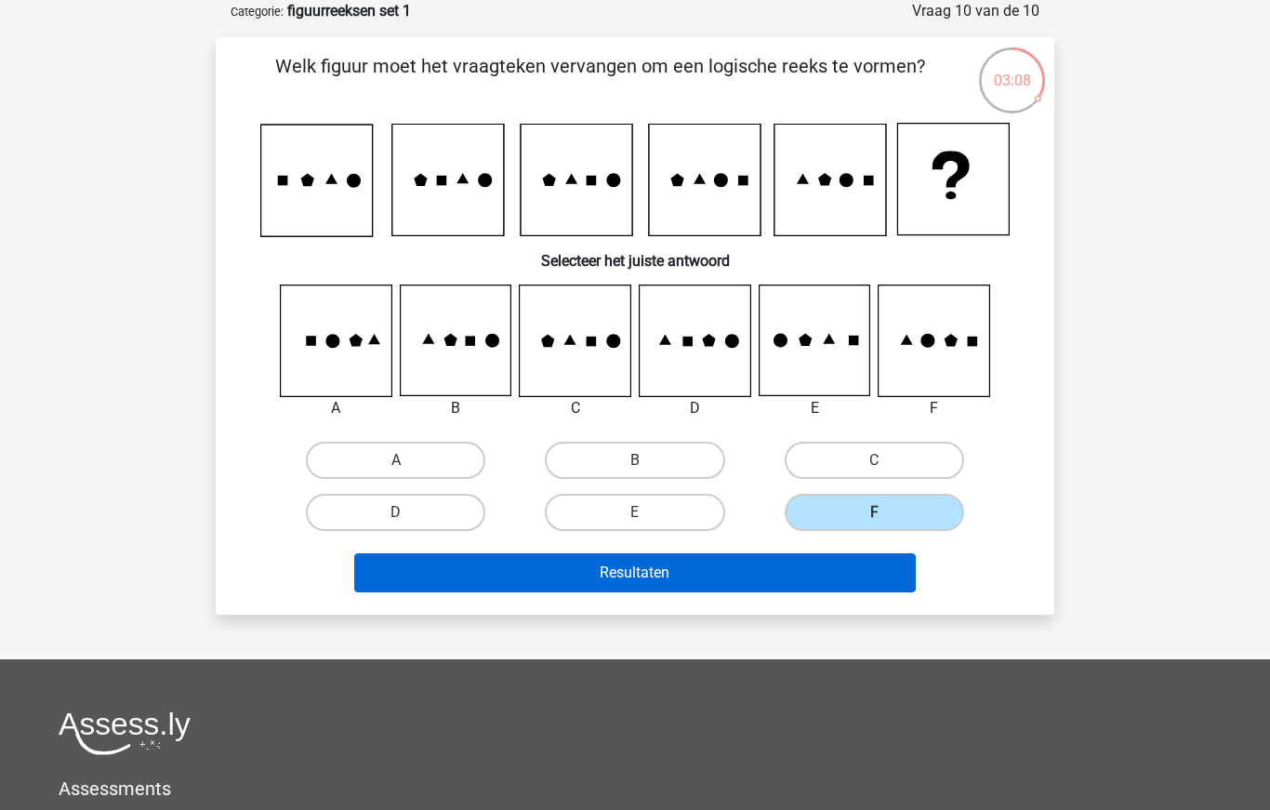
click at [857, 566] on button "Resultaten" at bounding box center [635, 572] width 563 height 39
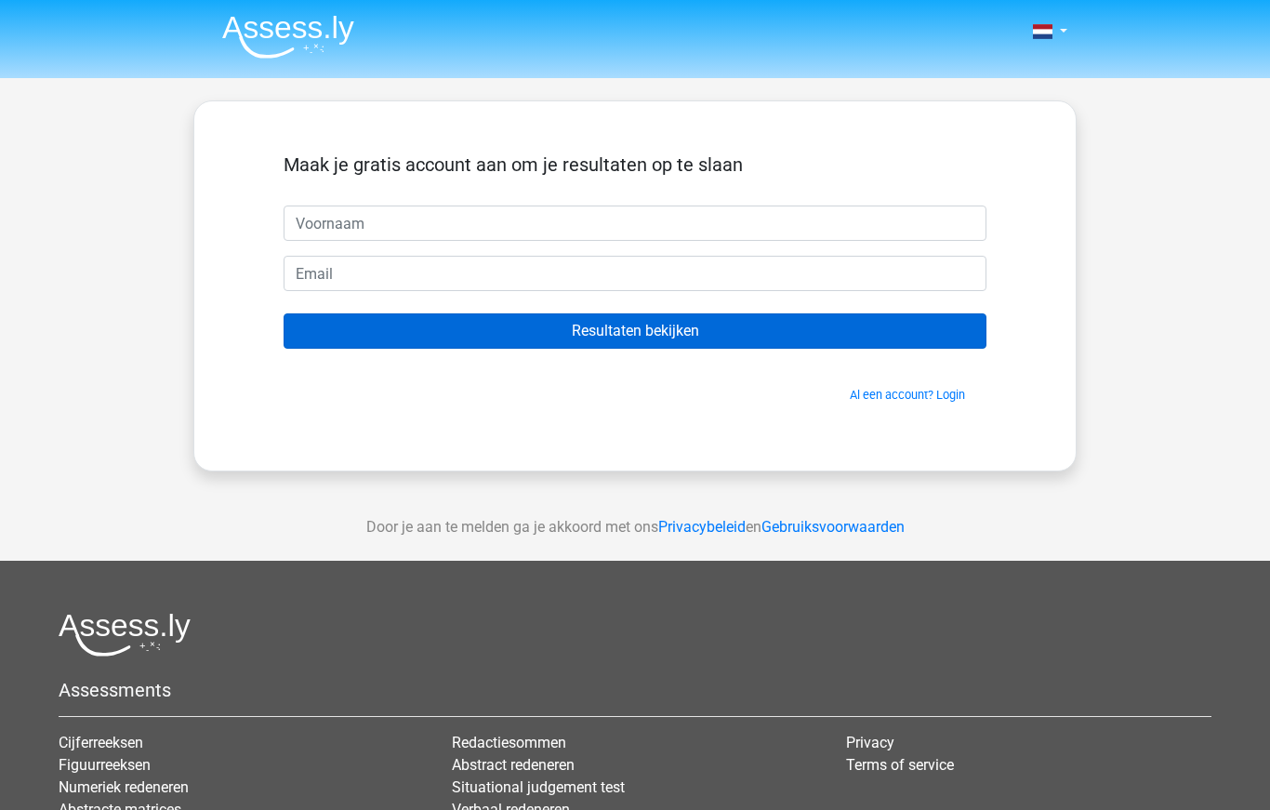
click at [674, 338] on input "Resultaten bekijken" at bounding box center [635, 330] width 703 height 35
click at [662, 330] on input "Resultaten bekijken" at bounding box center [635, 330] width 703 height 35
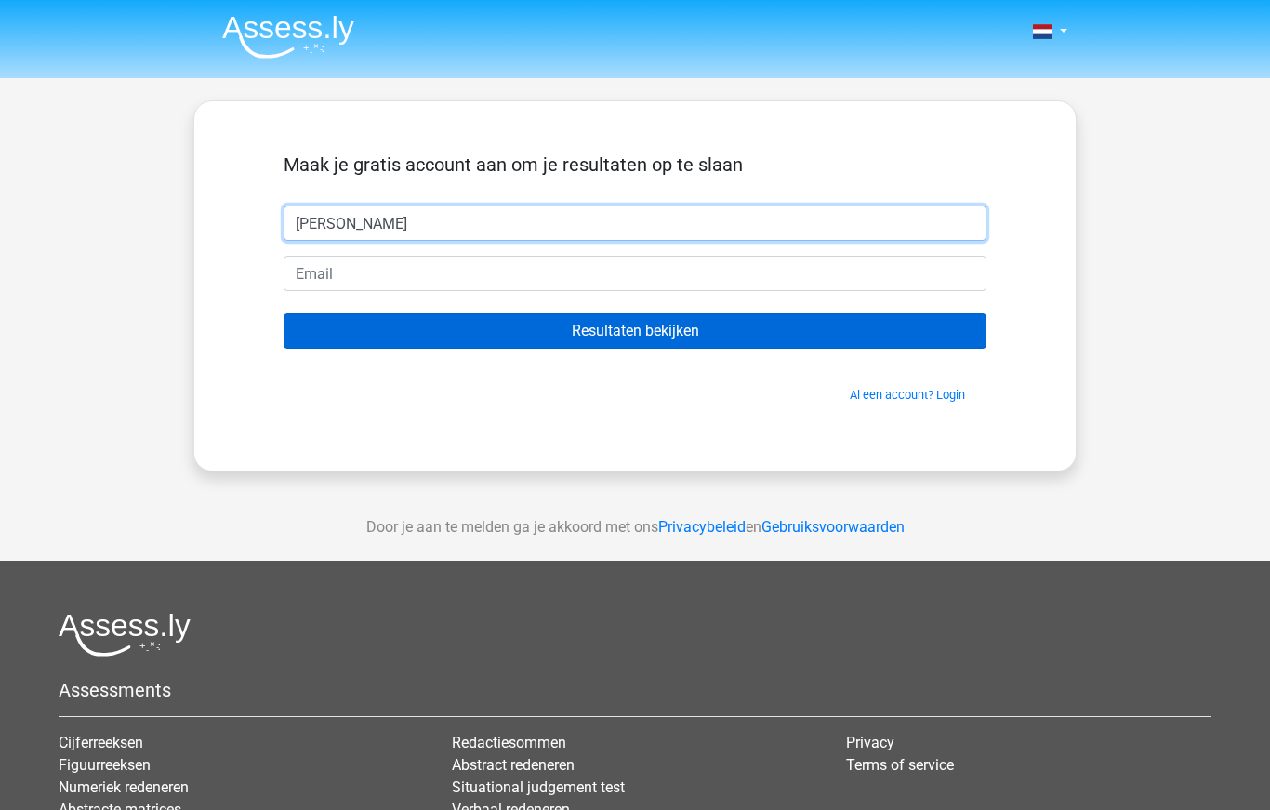
type input "[PERSON_NAME]"
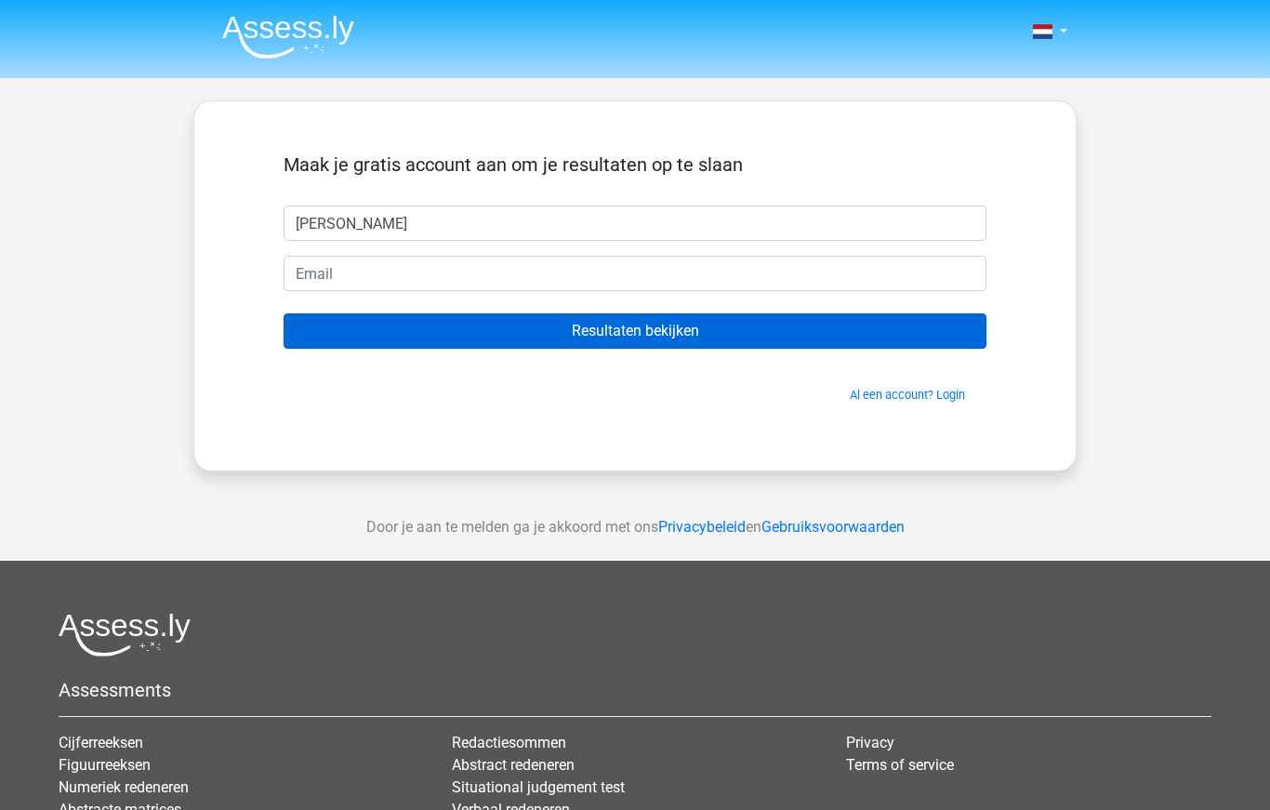
click at [656, 332] on input "Resultaten bekijken" at bounding box center [635, 330] width 703 height 35
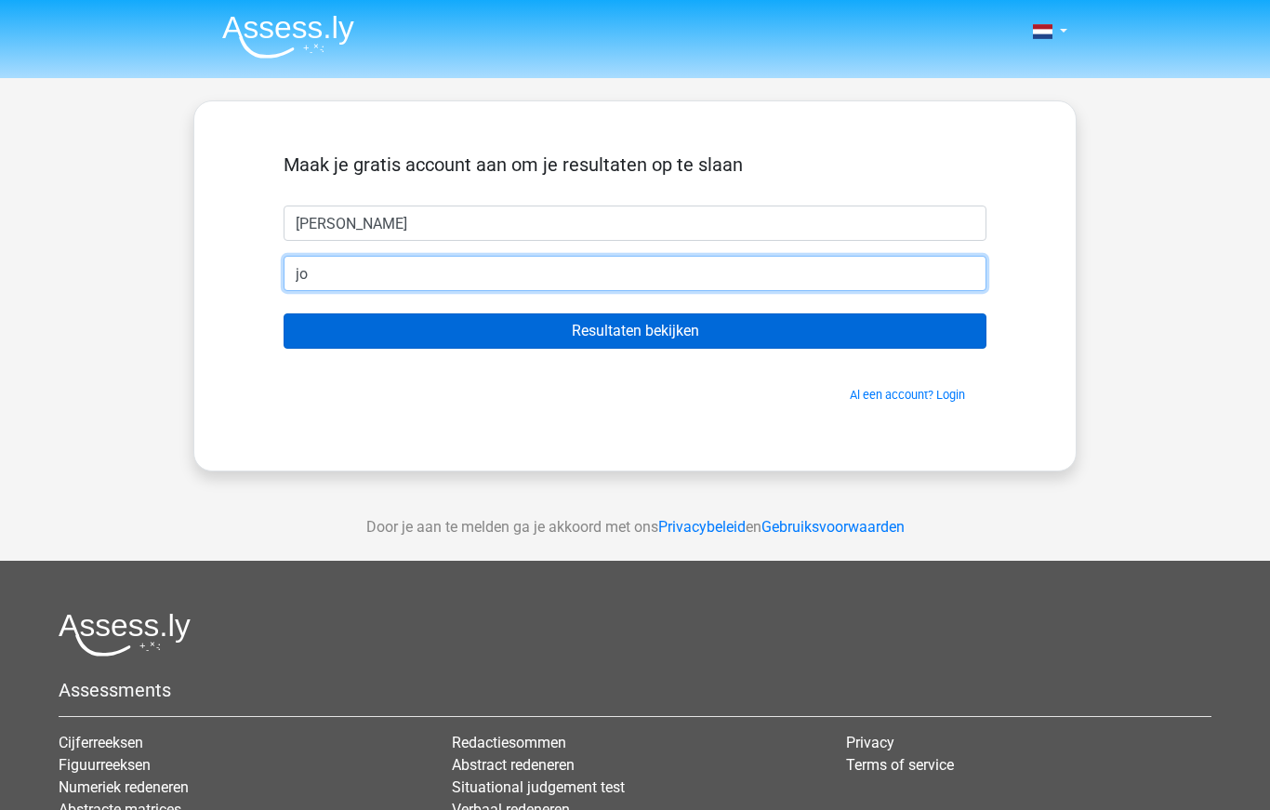
type input "j"
type input "[EMAIL_ADDRESS][DOMAIN_NAME]"
click at [635, 331] on input "Resultaten bekijken" at bounding box center [635, 330] width 703 height 35
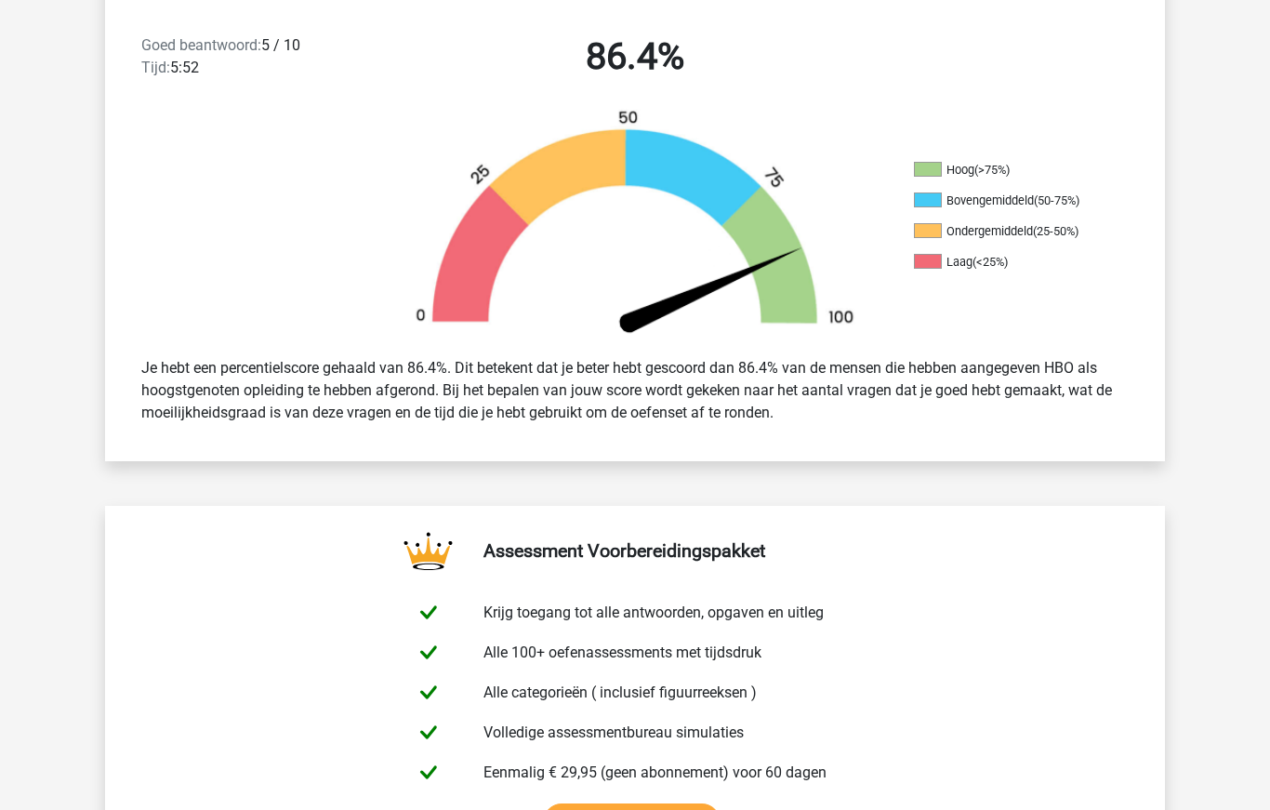
scroll to position [394, 0]
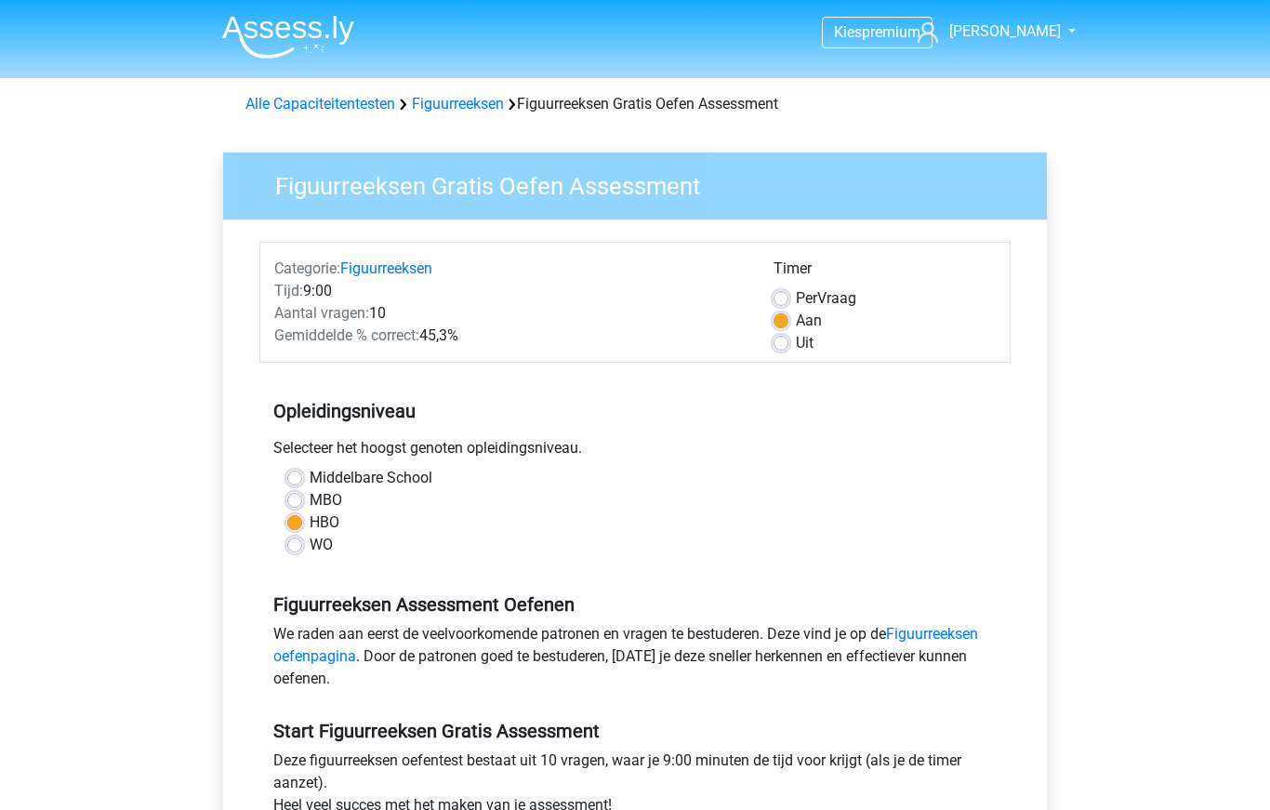
scroll to position [172, 0]
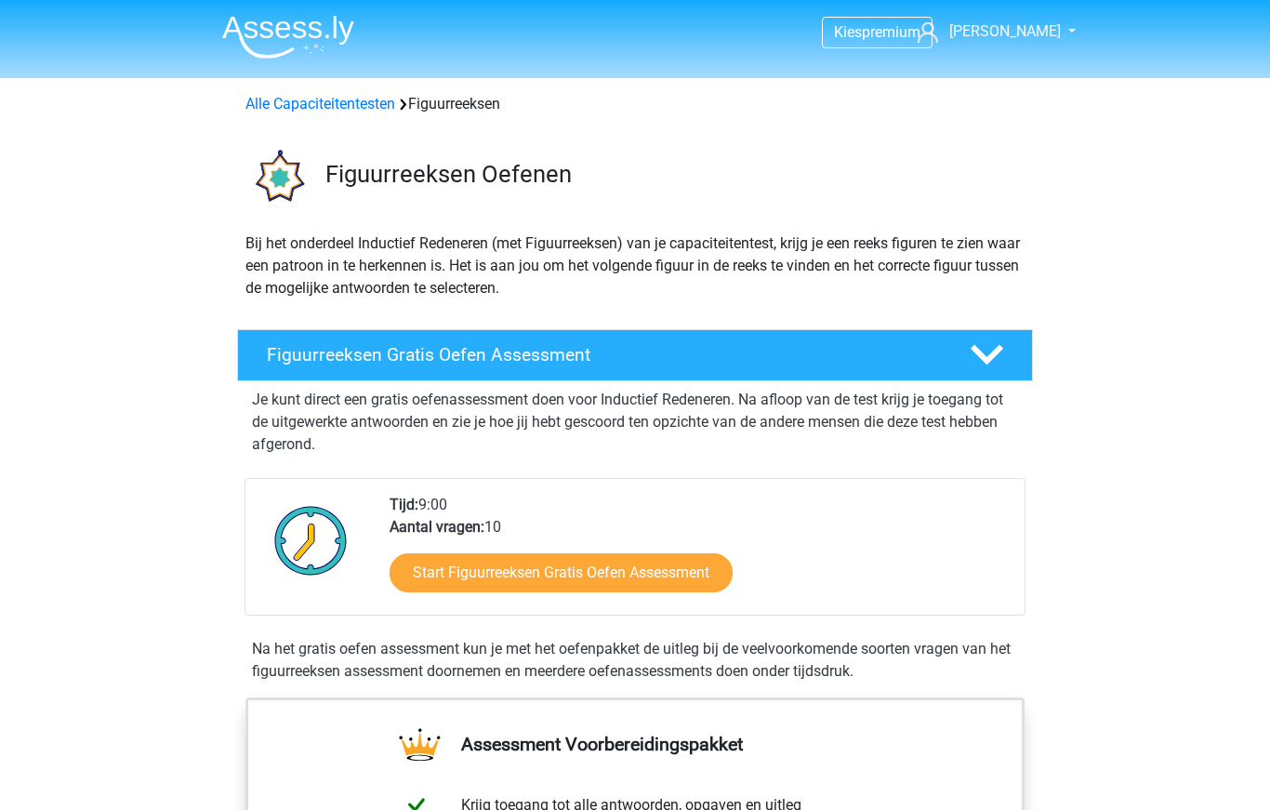
scroll to position [441, 0]
